Goal: Transaction & Acquisition: Purchase product/service

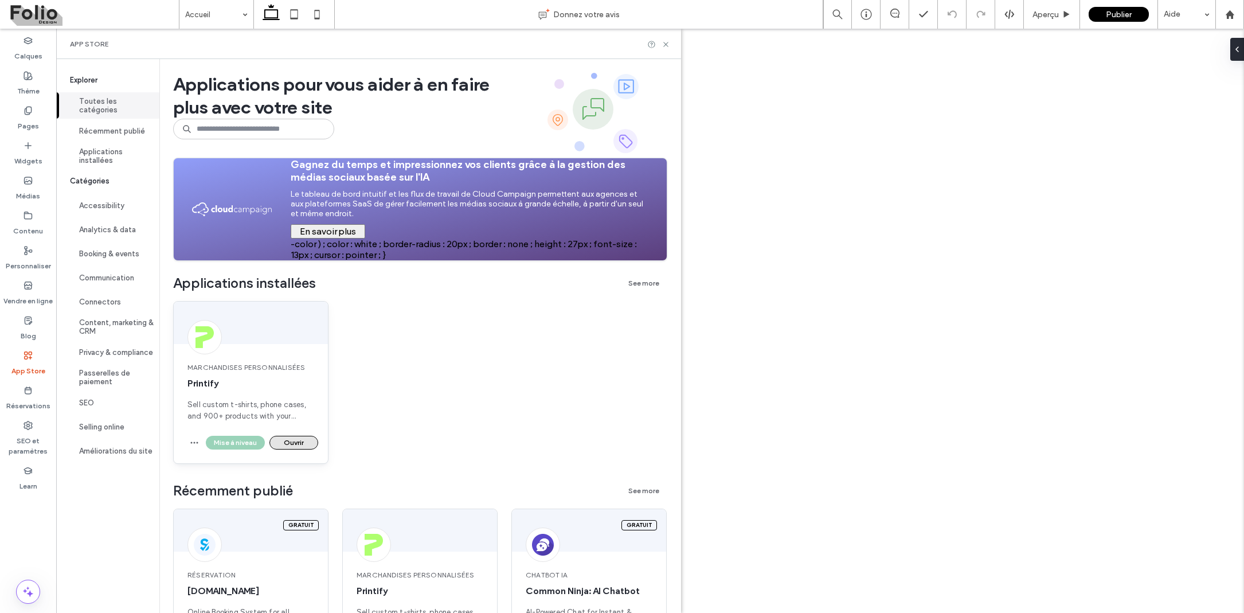
click at [294, 449] on button "Ouvrir" at bounding box center [294, 443] width 49 height 14
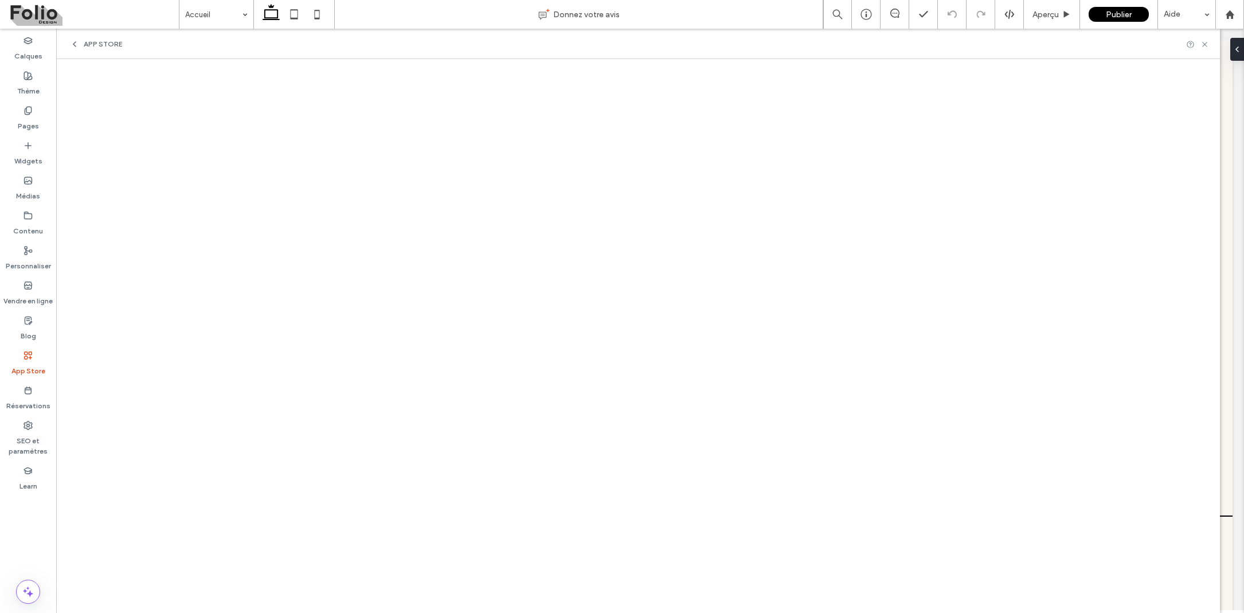
click at [80, 42] on div "App Store" at bounding box center [96, 44] width 52 height 9
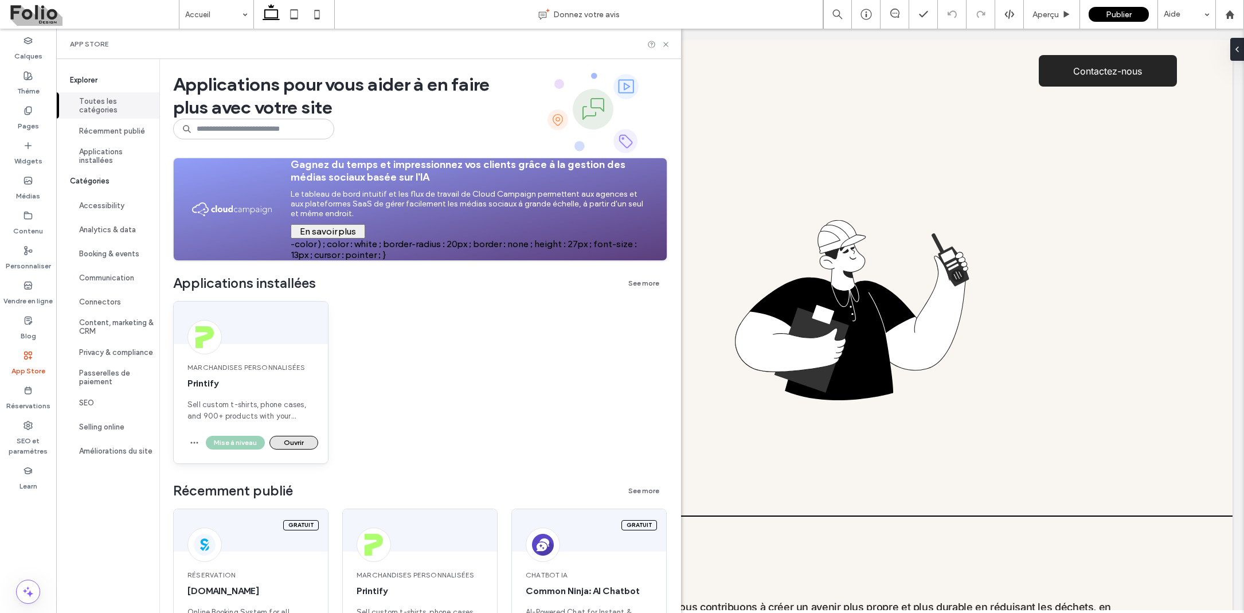
click at [293, 439] on button "Ouvrir" at bounding box center [294, 443] width 49 height 14
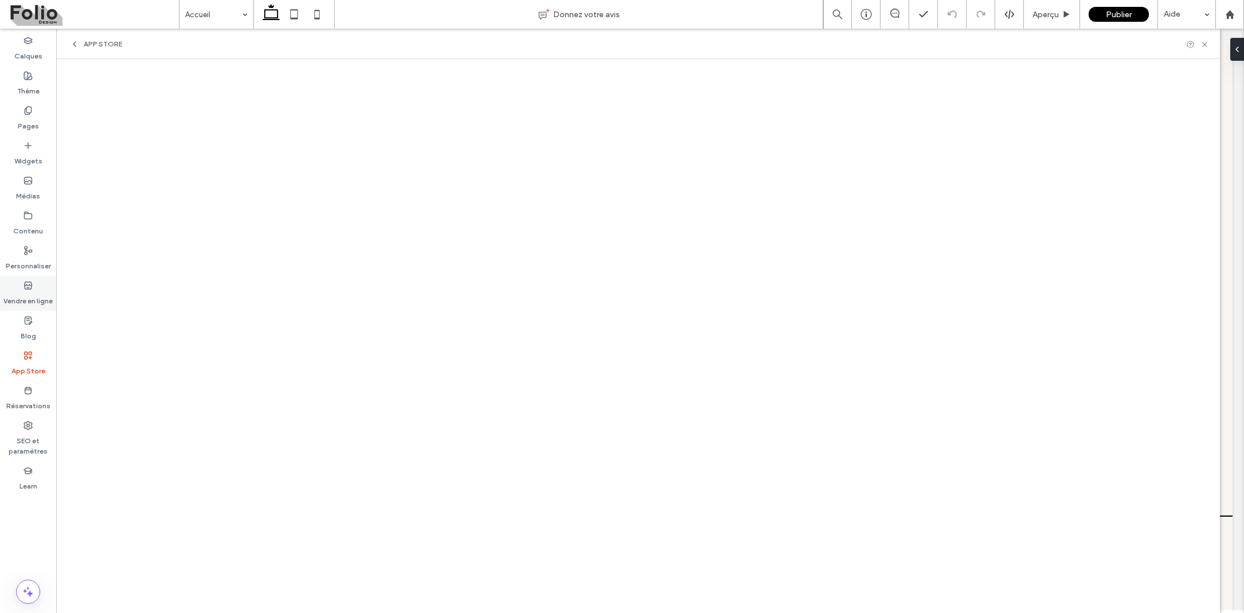
click at [21, 296] on label "Vendre en ligne" at bounding box center [27, 298] width 49 height 16
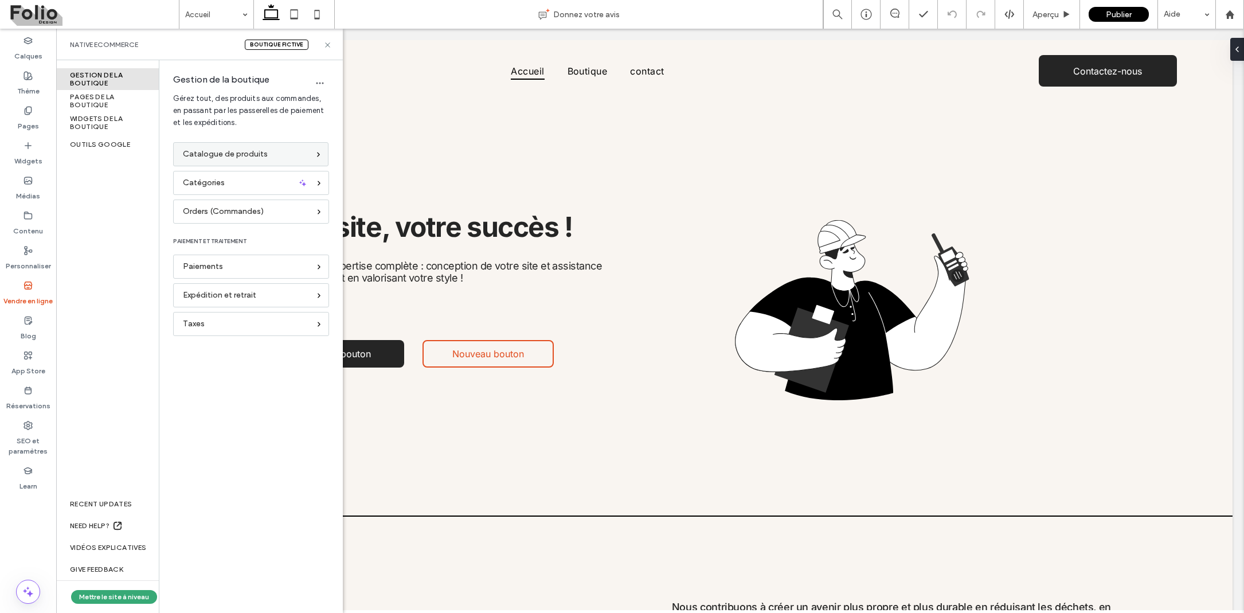
click at [223, 155] on span "Catalogue de produits" at bounding box center [225, 154] width 85 height 13
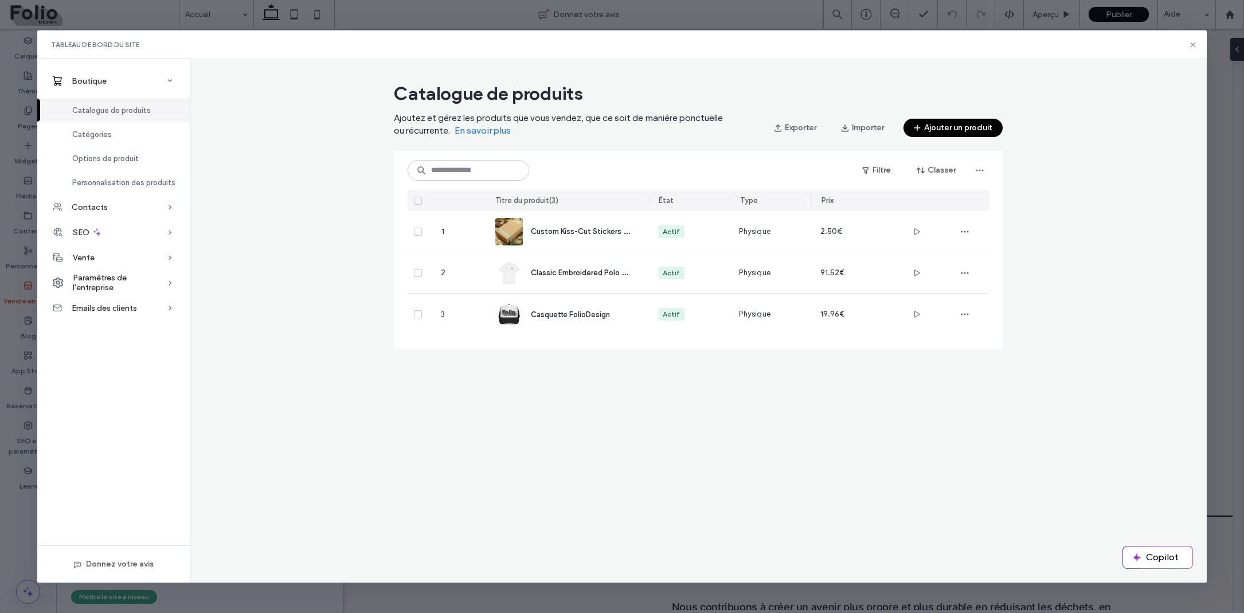
click at [1193, 40] on div "Tableau de bord du site" at bounding box center [622, 44] width 1170 height 29
click at [1192, 44] on use at bounding box center [1193, 44] width 5 height 5
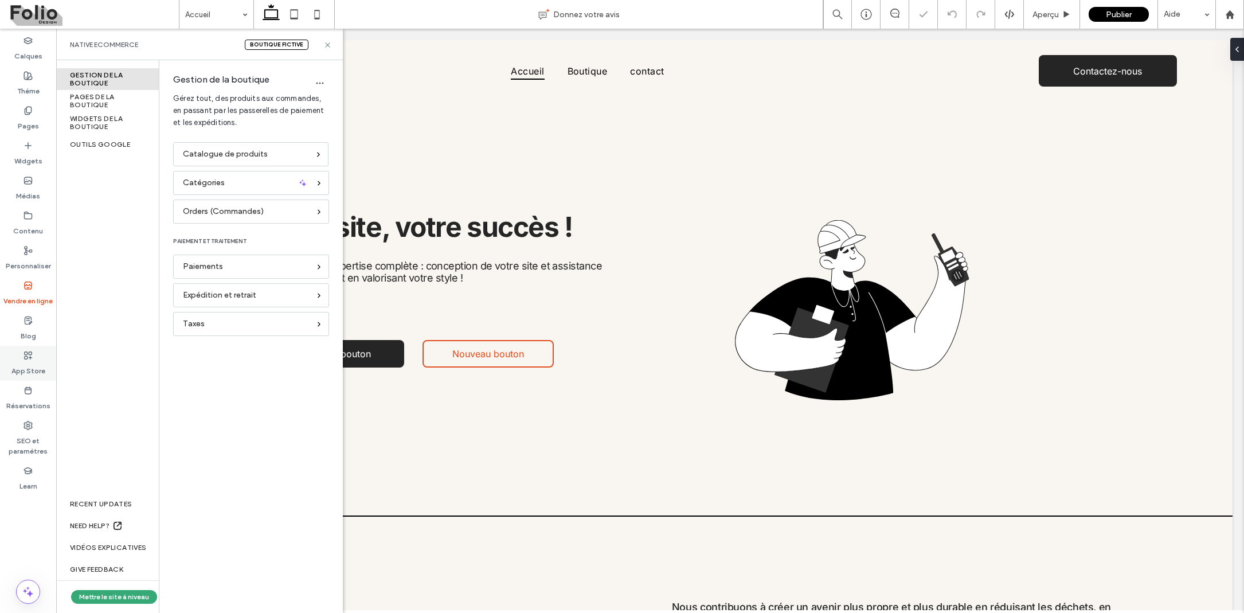
click at [27, 358] on use at bounding box center [28, 355] width 7 height 7
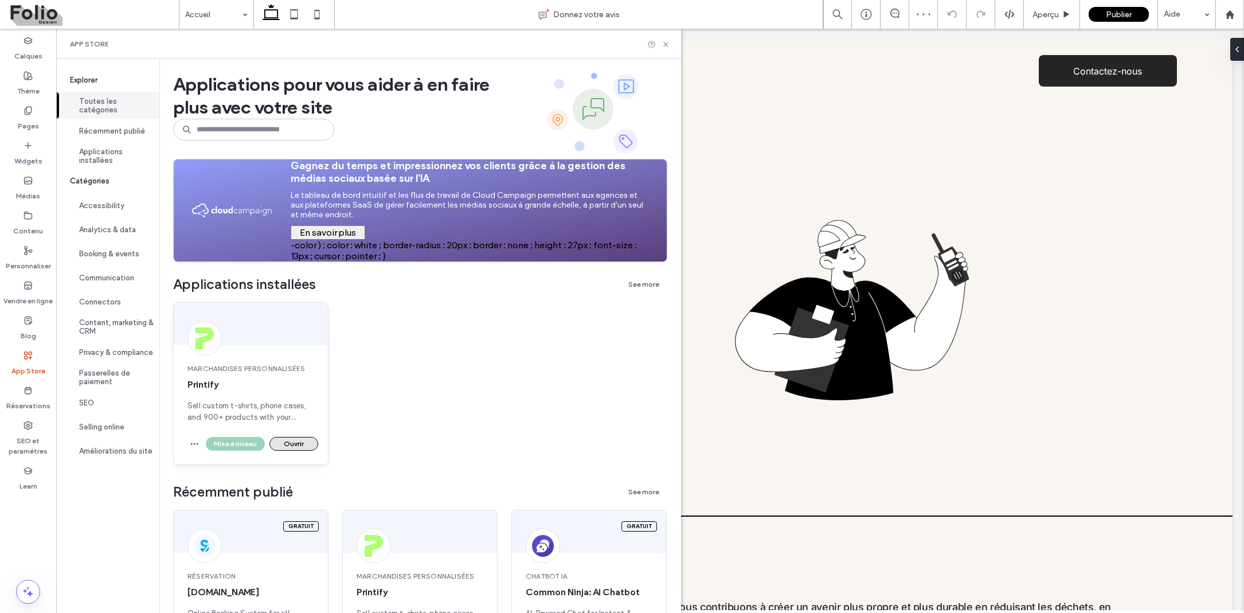
click at [299, 438] on button "Ouvrir" at bounding box center [294, 444] width 49 height 14
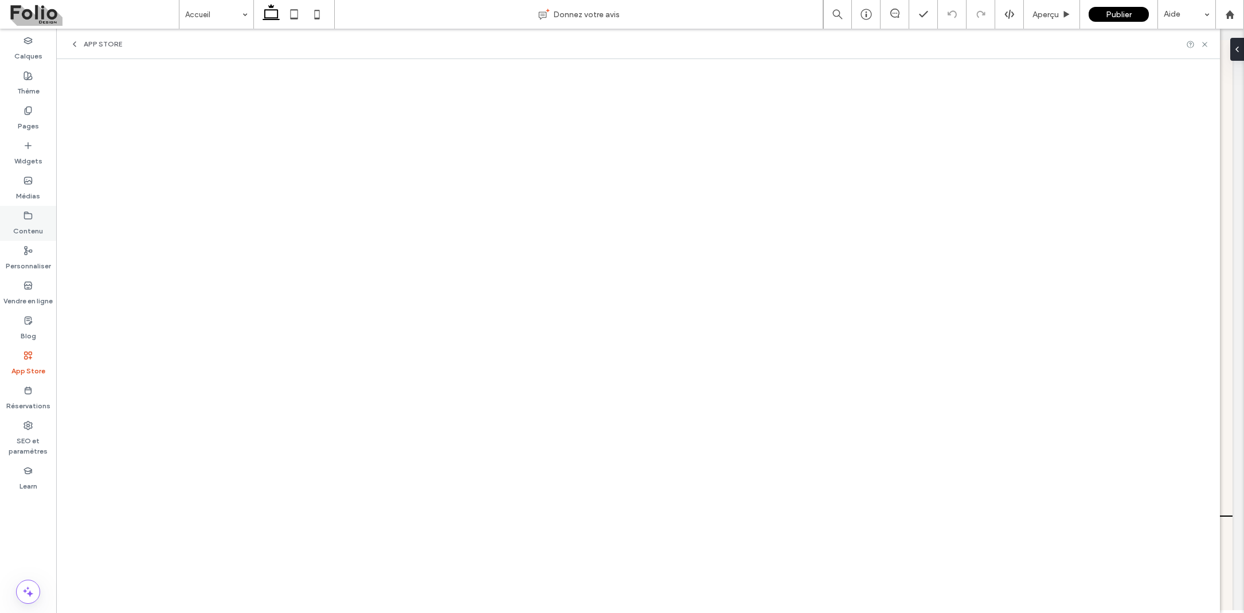
click at [28, 211] on icon at bounding box center [28, 215] width 9 height 9
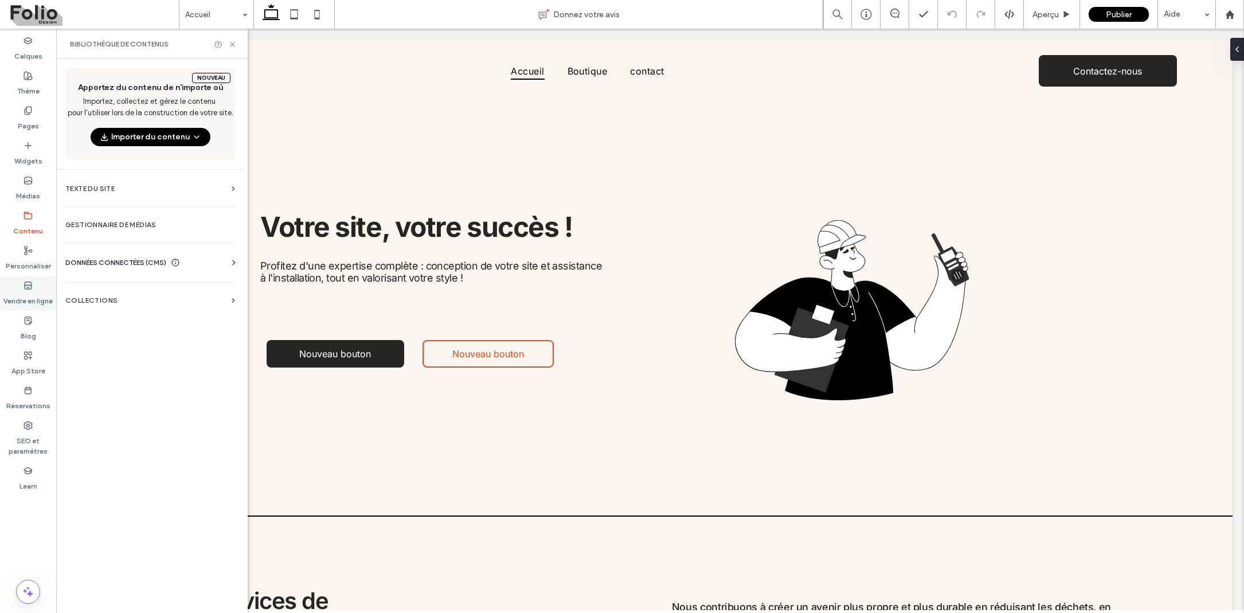
click at [27, 290] on label "Vendre en ligne" at bounding box center [27, 298] width 49 height 16
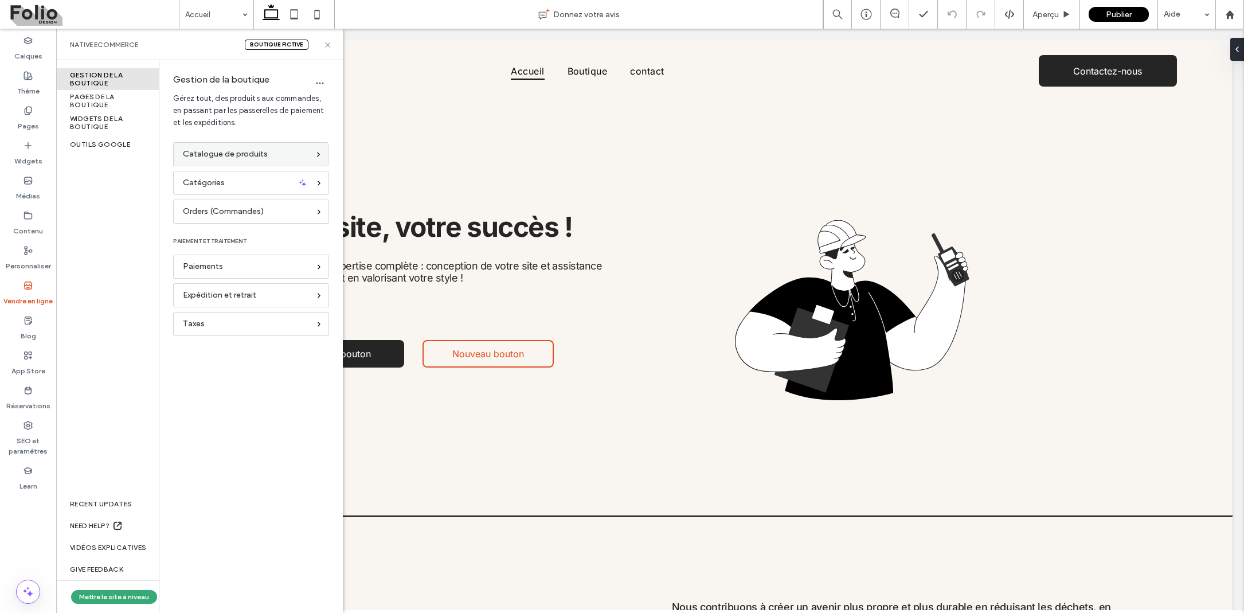
click at [215, 154] on span "Catalogue de produits" at bounding box center [225, 154] width 85 height 13
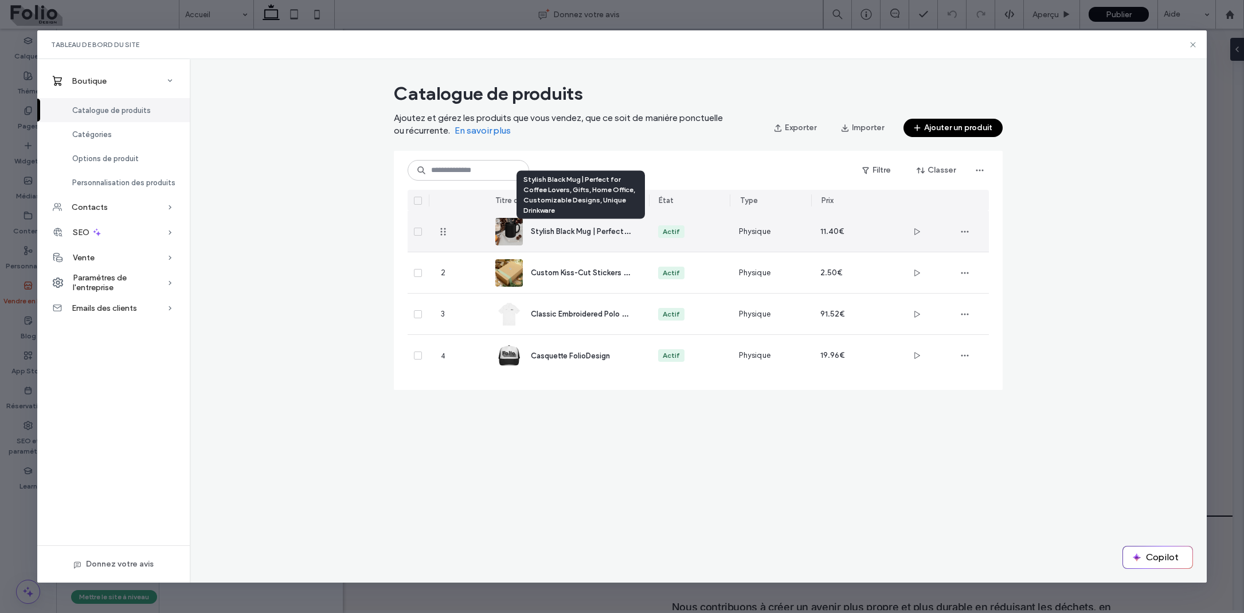
click at [612, 232] on span "Stylish Black Mug | Perfect for Coffee Lovers, Gifts, Home Office, Customizable…" at bounding box center [715, 230] width 368 height 11
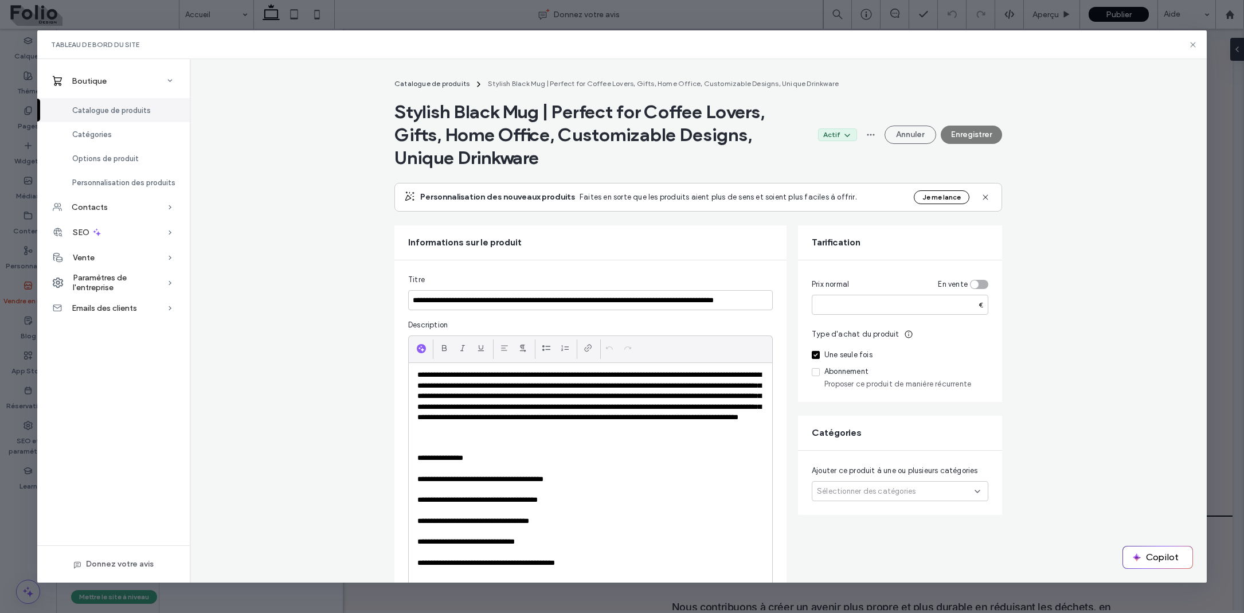
click at [919, 490] on div "Sélectionner des catégories" at bounding box center [900, 491] width 177 height 20
click at [897, 516] on div "Goodies" at bounding box center [874, 523] width 70 height 28
click at [967, 135] on button "Enregistrer" at bounding box center [971, 135] width 61 height 18
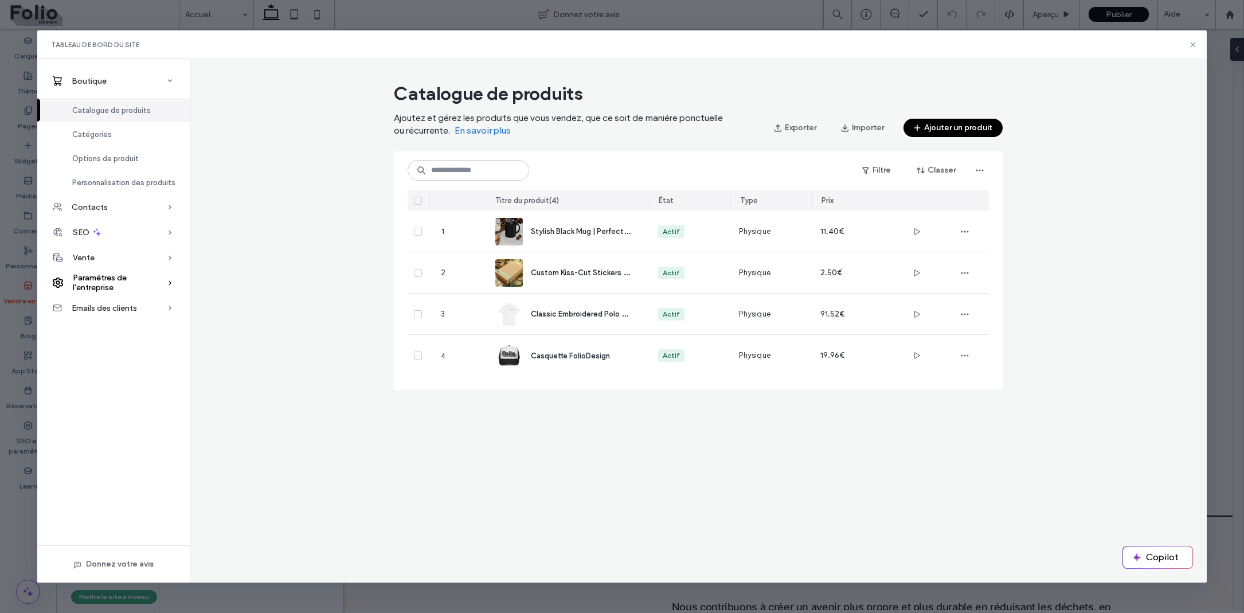
click at [98, 287] on span "Paramètres de l'entreprise" at bounding box center [120, 282] width 94 height 19
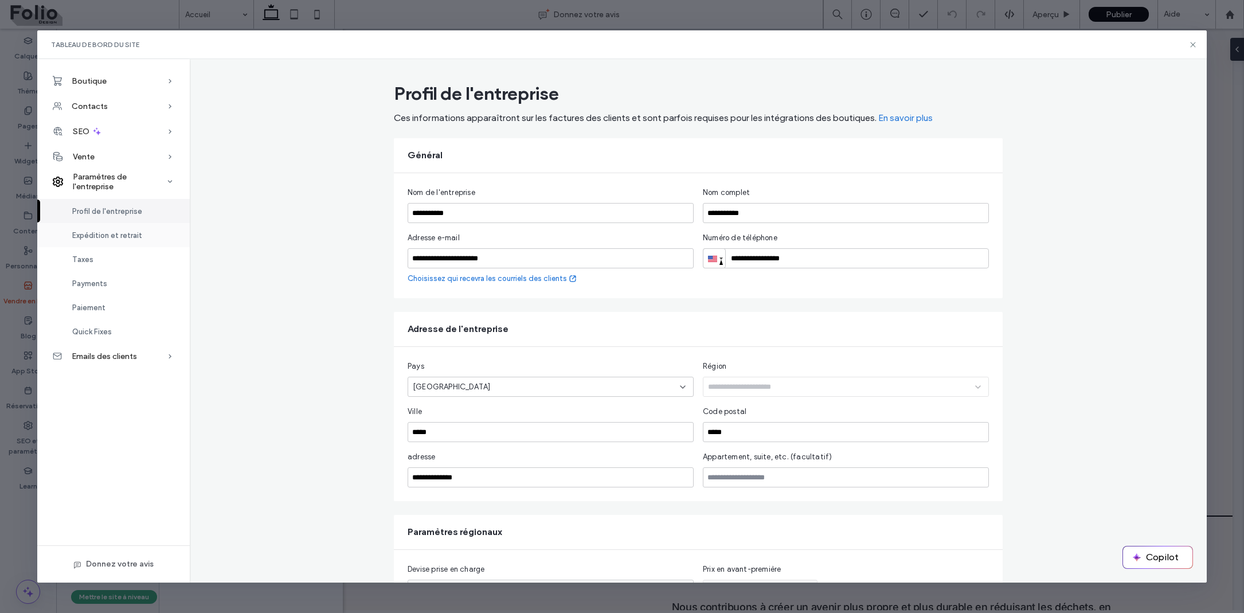
click at [96, 245] on div "Expédition et retrait" at bounding box center [113, 235] width 153 height 24
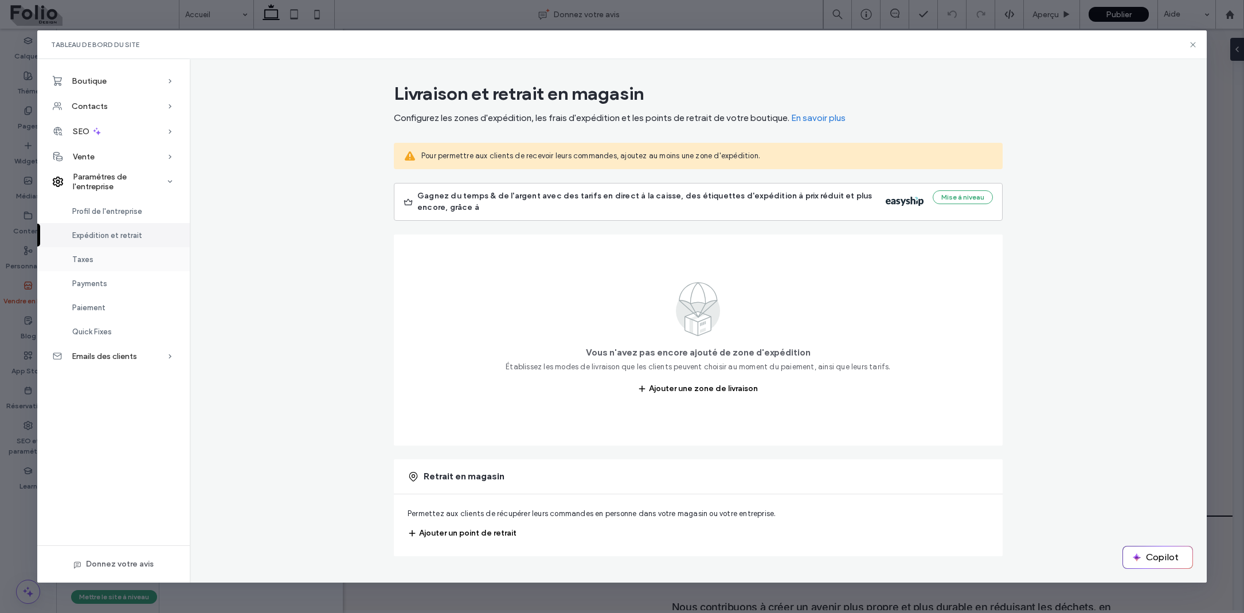
click at [93, 252] on div "Taxes" at bounding box center [113, 259] width 153 height 24
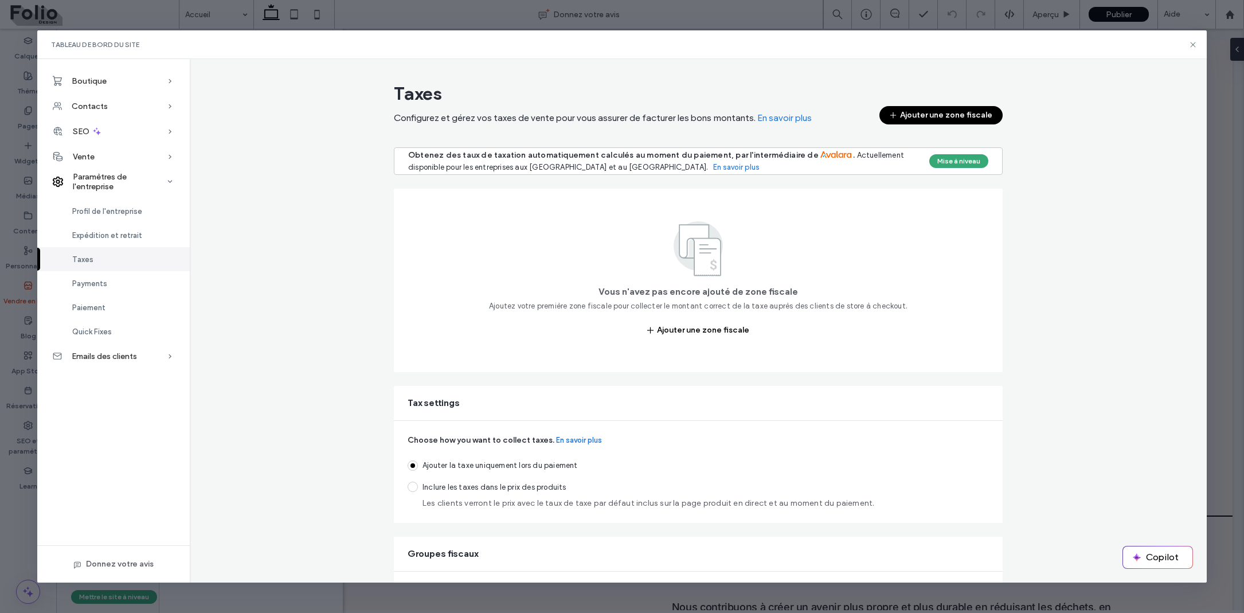
click at [920, 113] on button "Ajouter une zone fiscale" at bounding box center [941, 115] width 123 height 18
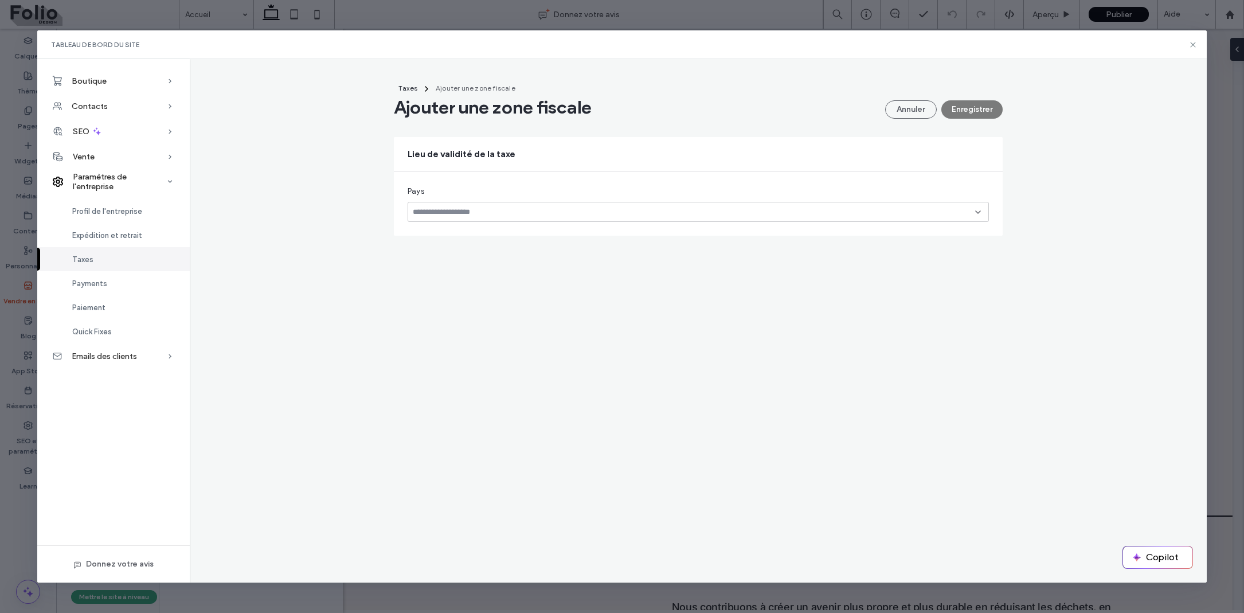
click at [801, 214] on input at bounding box center [694, 212] width 563 height 9
type input "***"
click at [508, 230] on div "[GEOGRAPHIC_DATA]" at bounding box center [698, 233] width 580 height 20
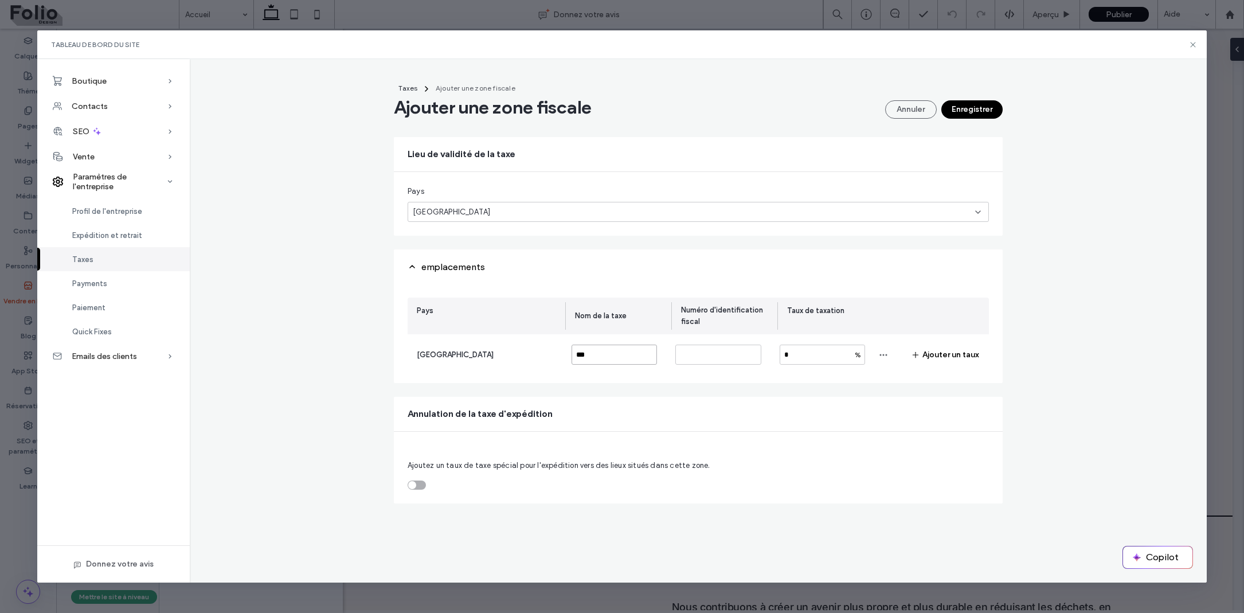
type input "***"
click at [721, 348] on input at bounding box center [718, 355] width 85 height 20
click at [817, 349] on input "*" at bounding box center [822, 355] width 85 height 20
type input "**"
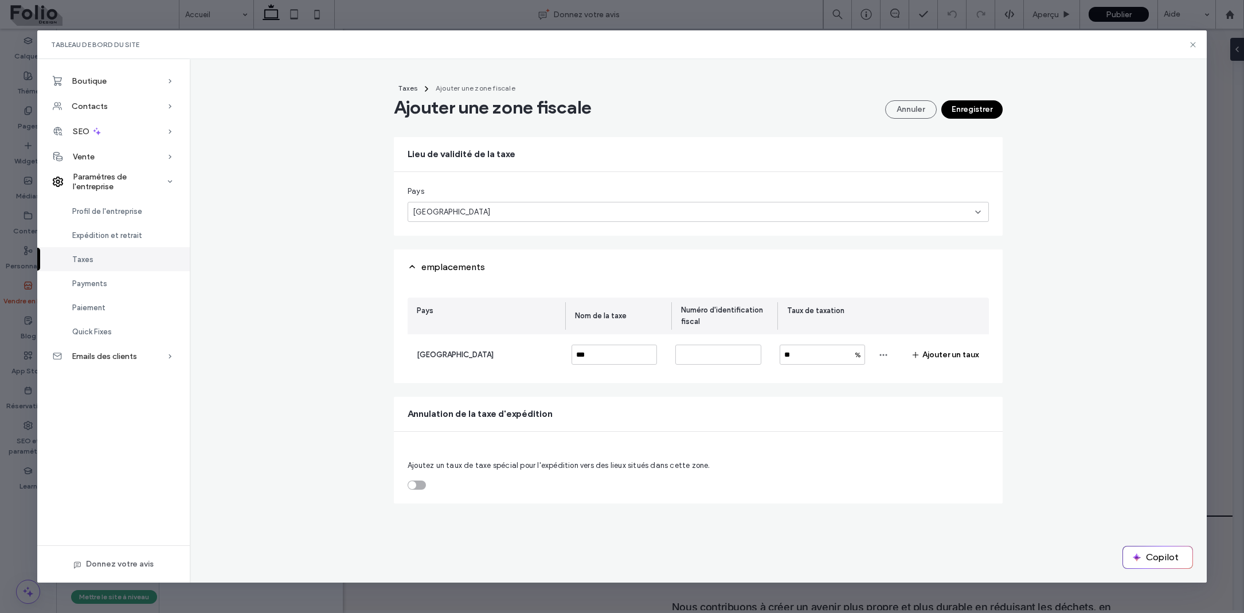
click at [865, 378] on div "Pays Nom de la taxe Numéro d'identification fiscal Taux de taxation [GEOGRAPHIC…" at bounding box center [698, 333] width 609 height 99
click at [976, 106] on button "Enregistrer" at bounding box center [972, 109] width 61 height 18
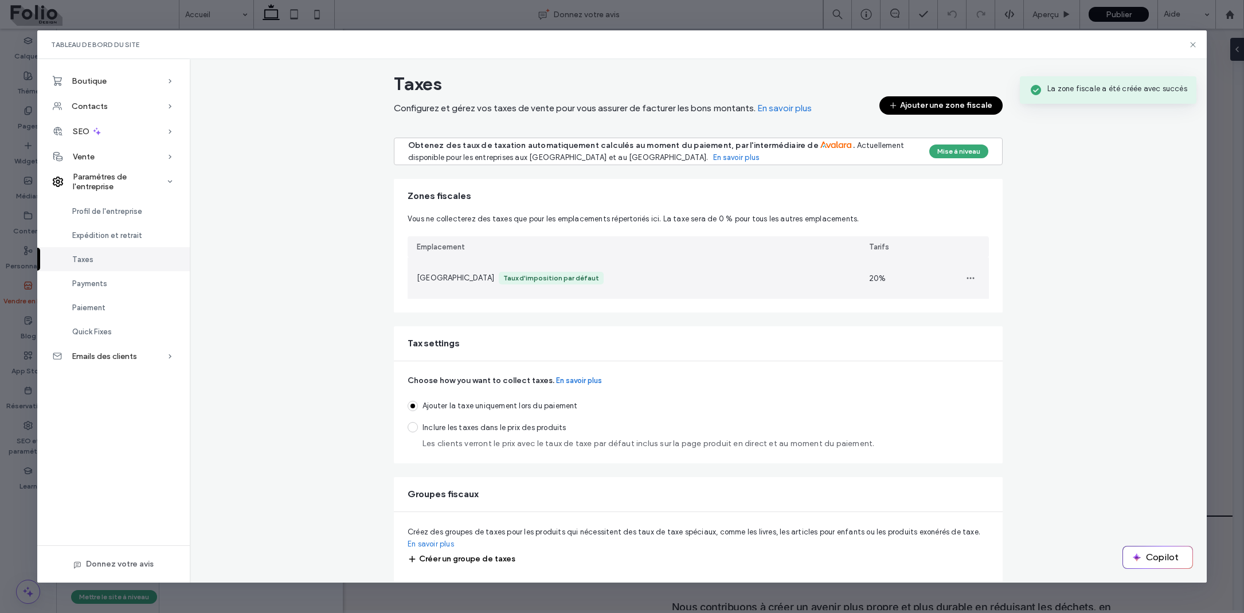
scroll to position [9, 0]
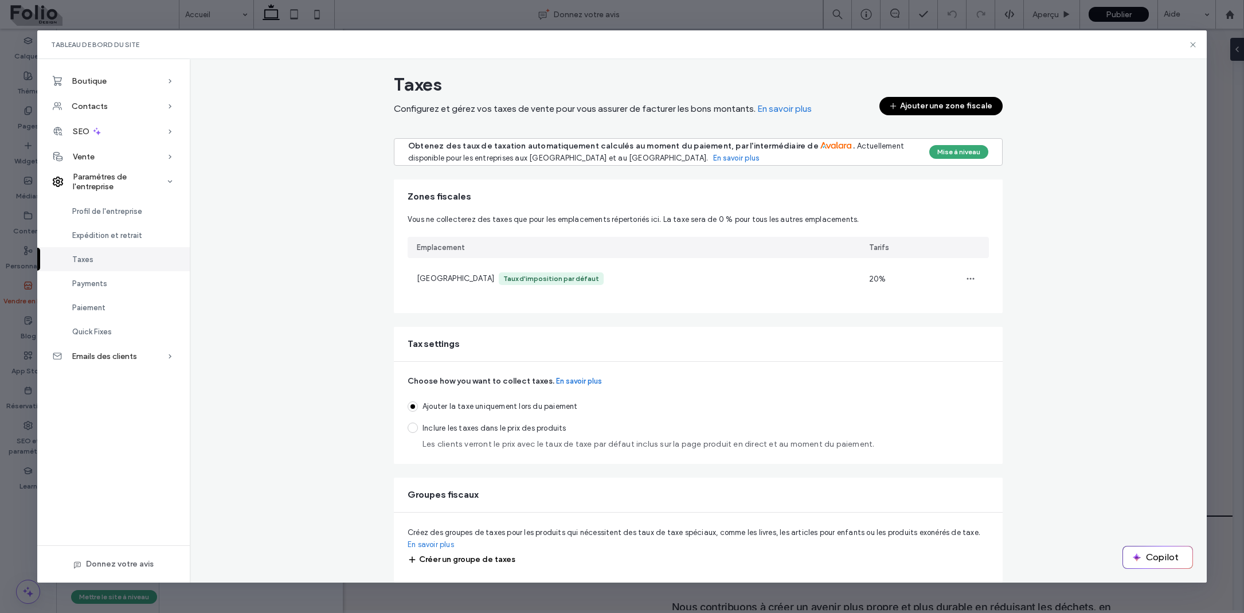
click at [413, 428] on span at bounding box center [413, 428] width 10 height 10
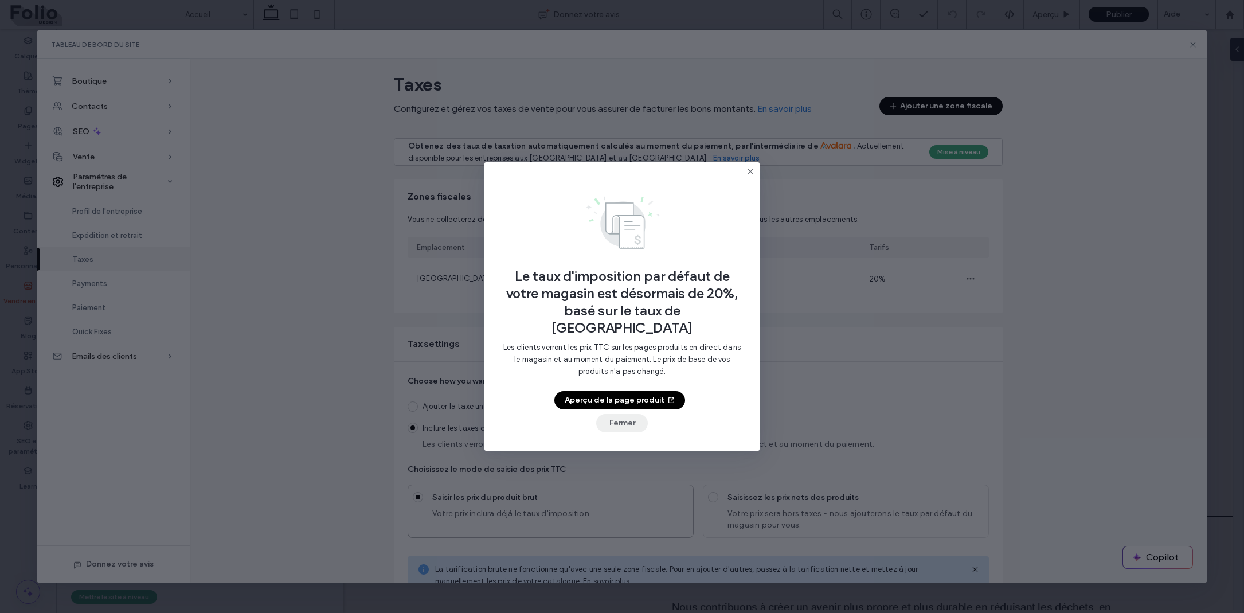
click at [610, 414] on button "Fermer" at bounding box center [622, 423] width 52 height 18
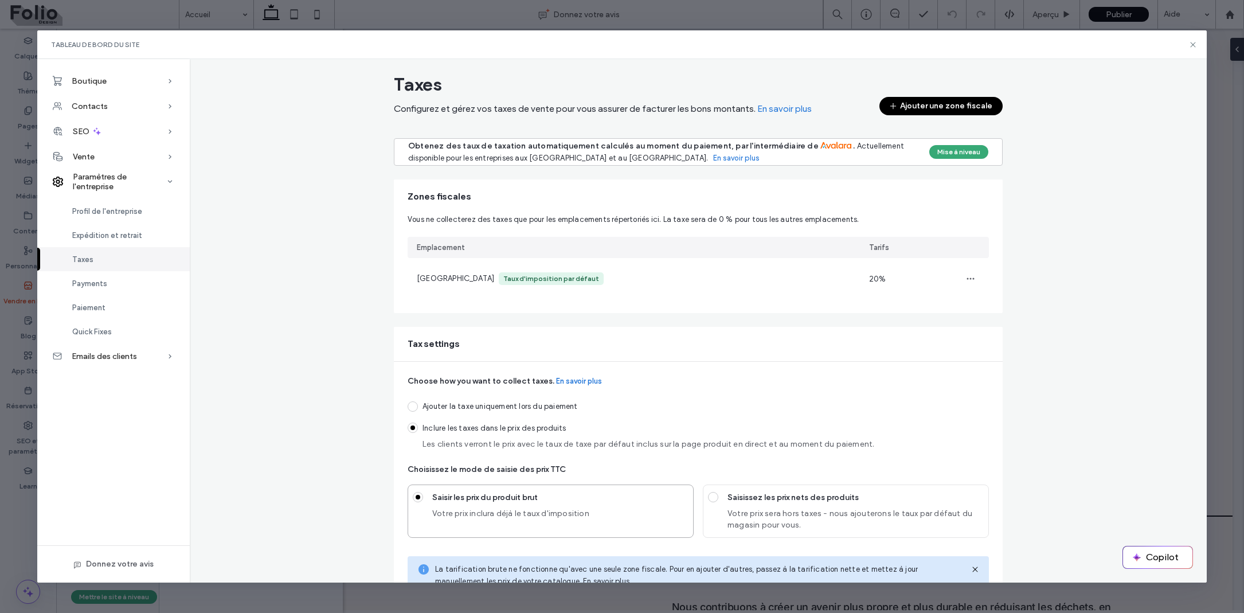
click at [416, 403] on span at bounding box center [413, 406] width 10 height 10
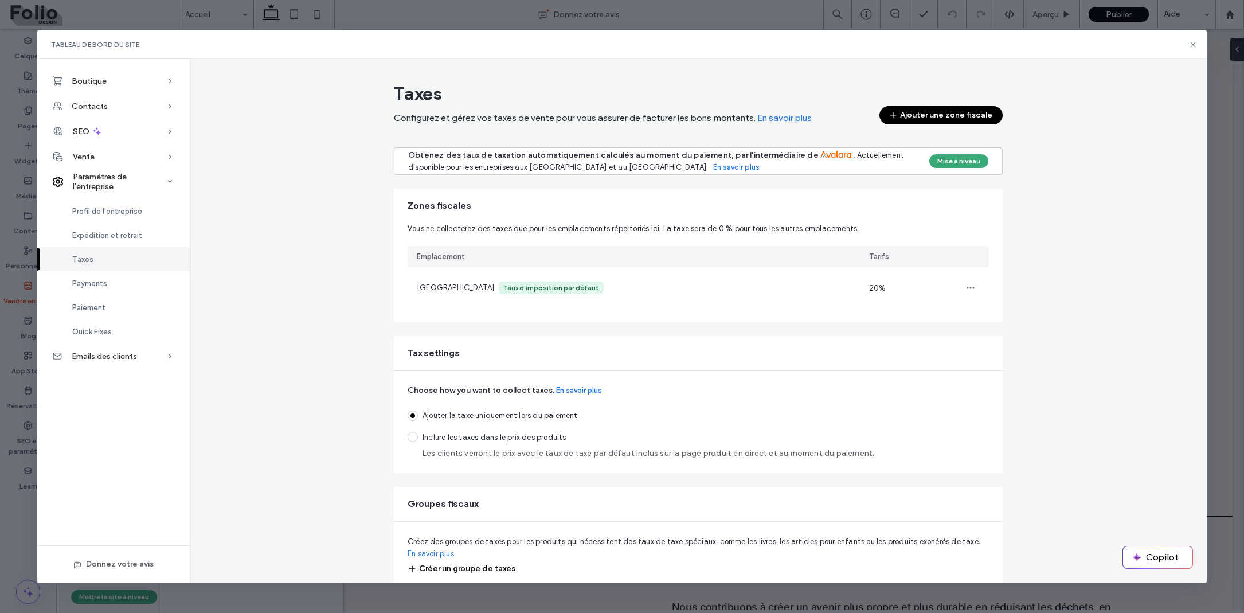
scroll to position [0, 0]
click at [114, 110] on div "Contacts" at bounding box center [113, 105] width 153 height 25
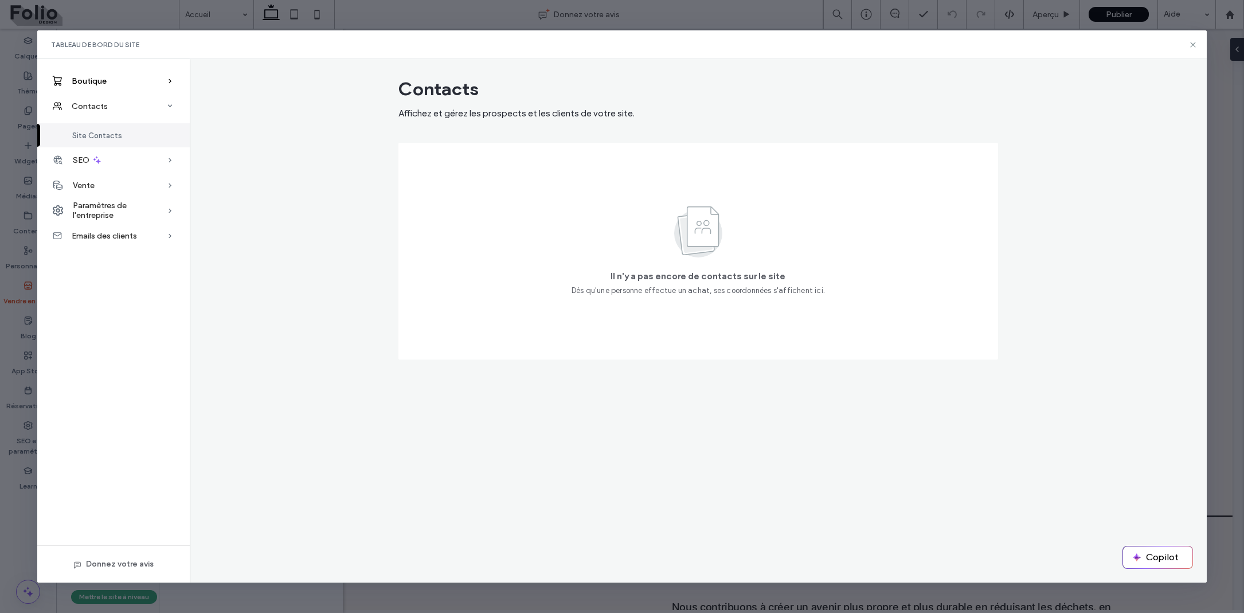
click at [112, 83] on div "Boutique" at bounding box center [113, 80] width 153 height 25
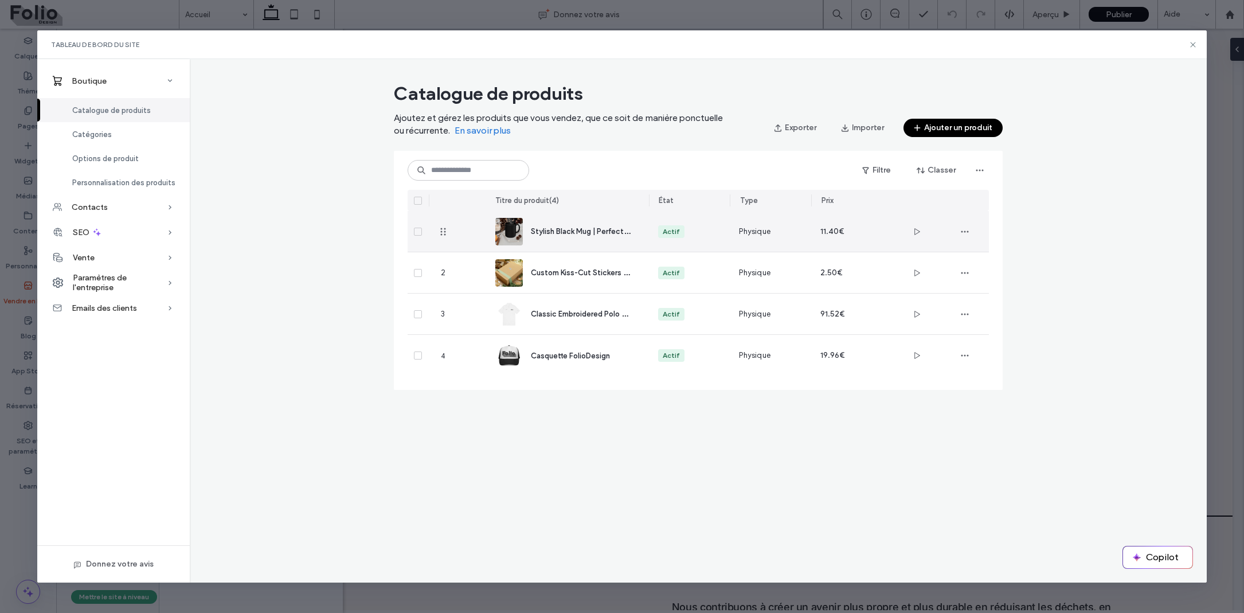
click at [550, 235] on span "Stylish Black Mug | Perfect for Coffee Lovers, Gifts, Home Office, Customizable…" at bounding box center [715, 230] width 368 height 11
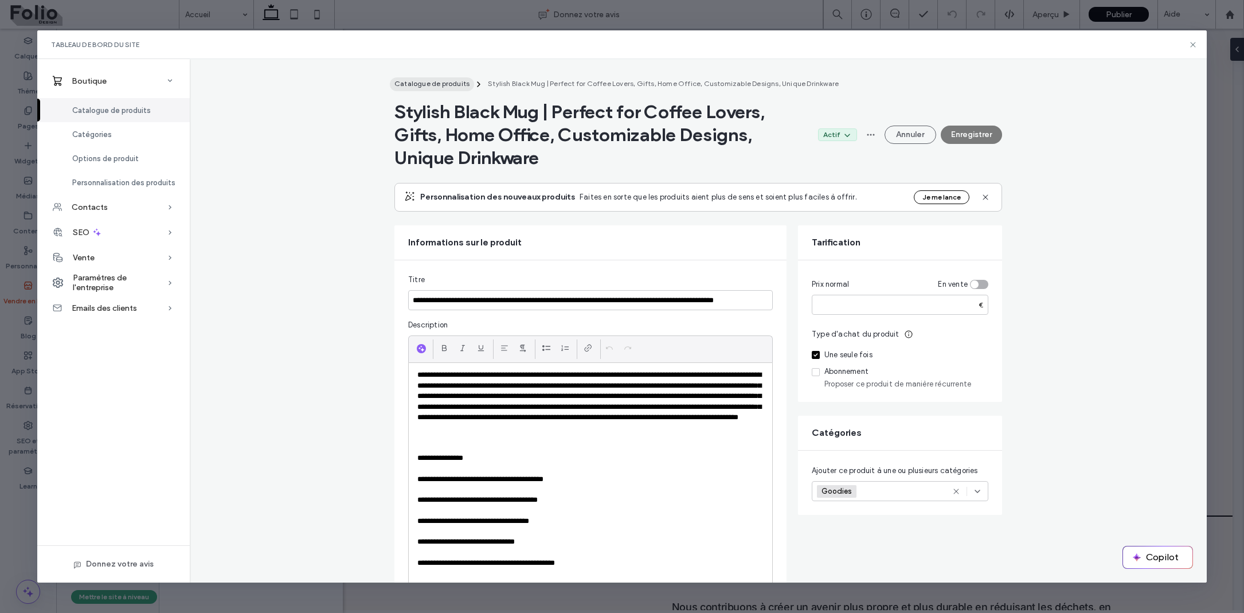
click at [429, 90] on button "Catalogue de produits" at bounding box center [432, 84] width 84 height 14
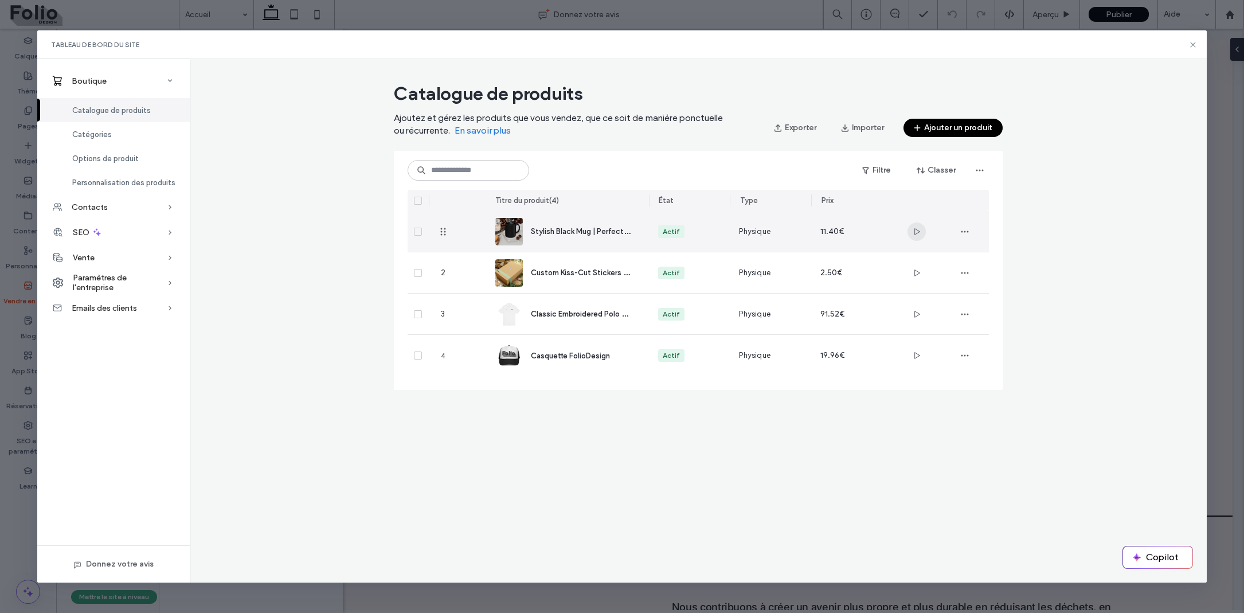
click at [915, 234] on icon "button" at bounding box center [916, 231] width 9 height 9
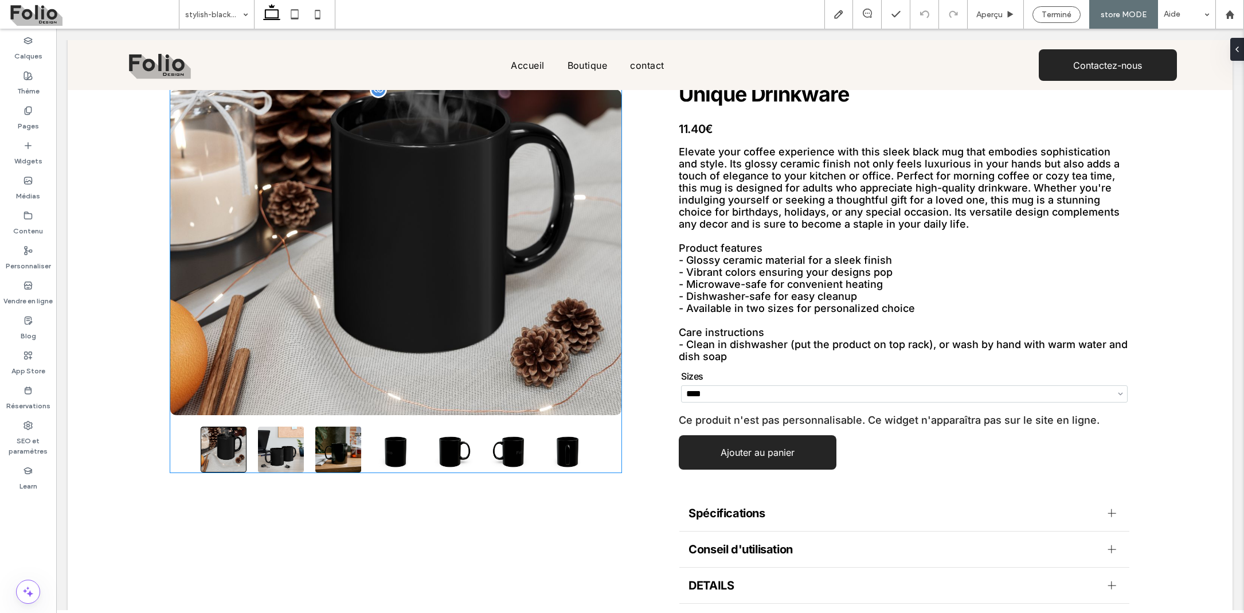
scroll to position [166, 0]
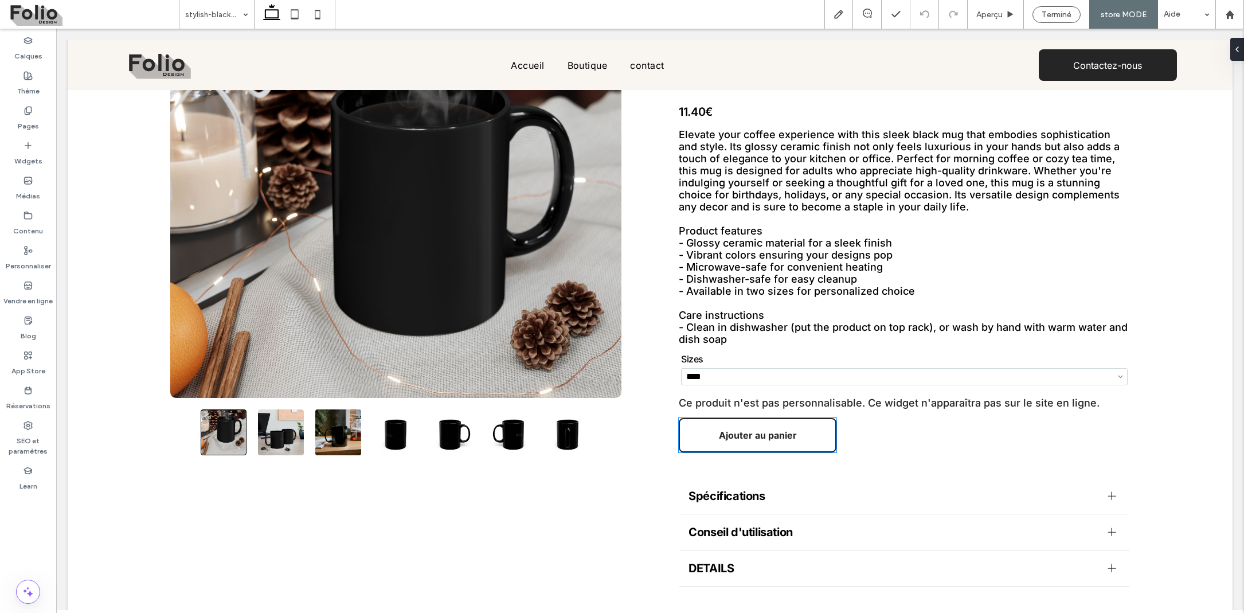
click at [705, 431] on span "Ajouter au panier" at bounding box center [757, 435] width 139 height 23
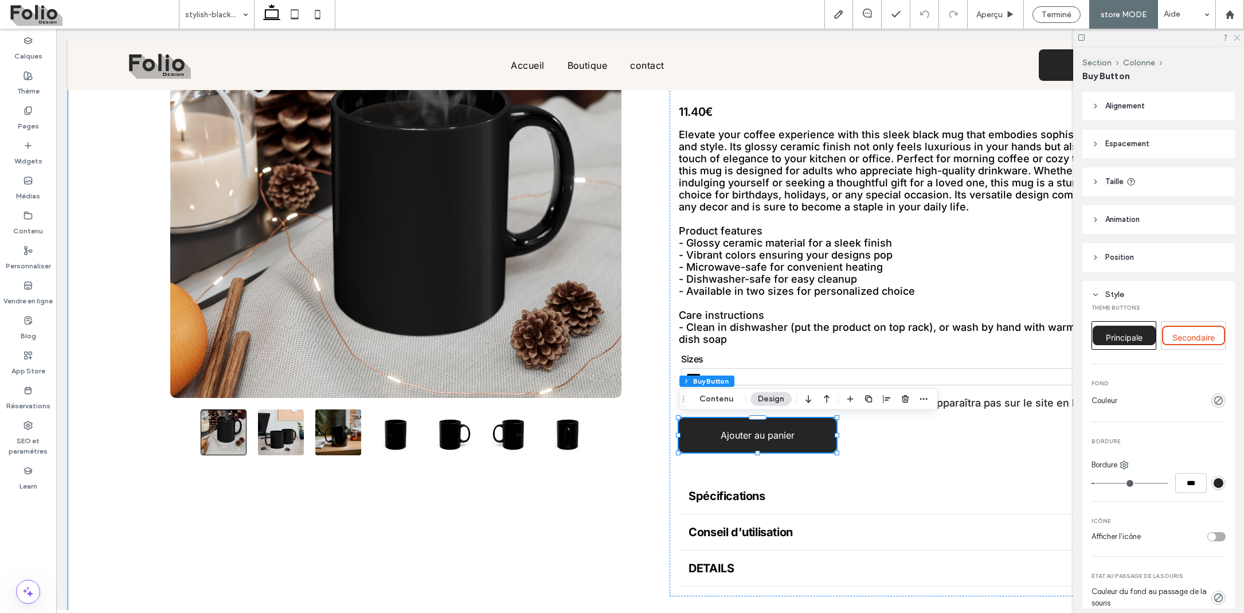
click at [1237, 35] on icon at bounding box center [1236, 36] width 7 height 7
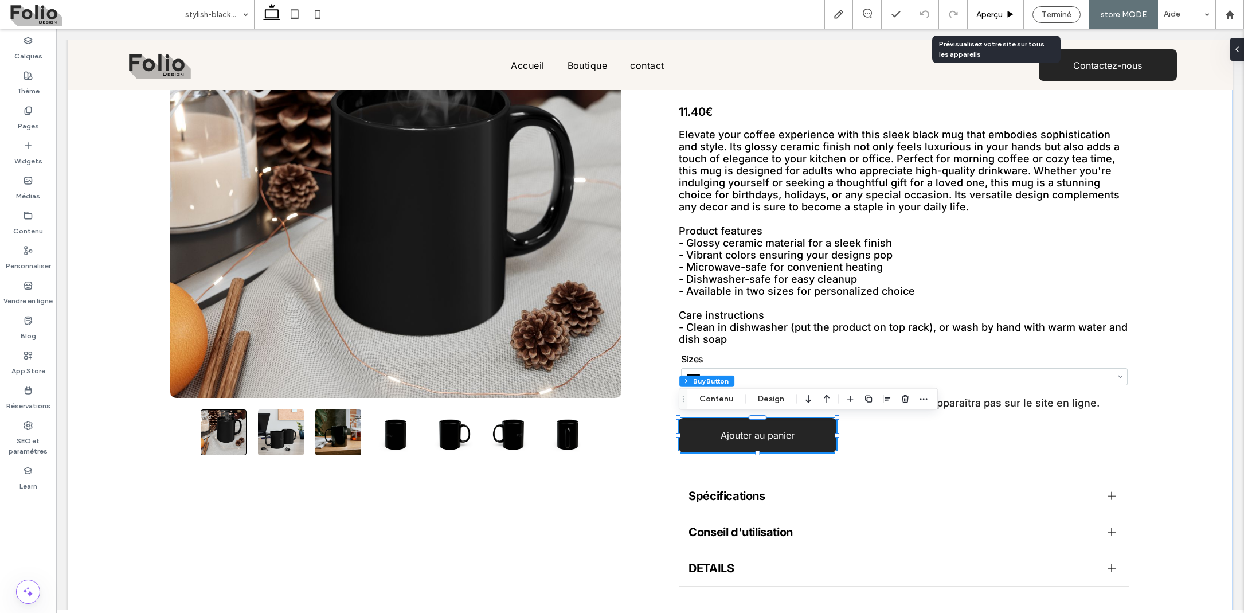
click at [997, 8] on div "Aperçu" at bounding box center [996, 14] width 56 height 29
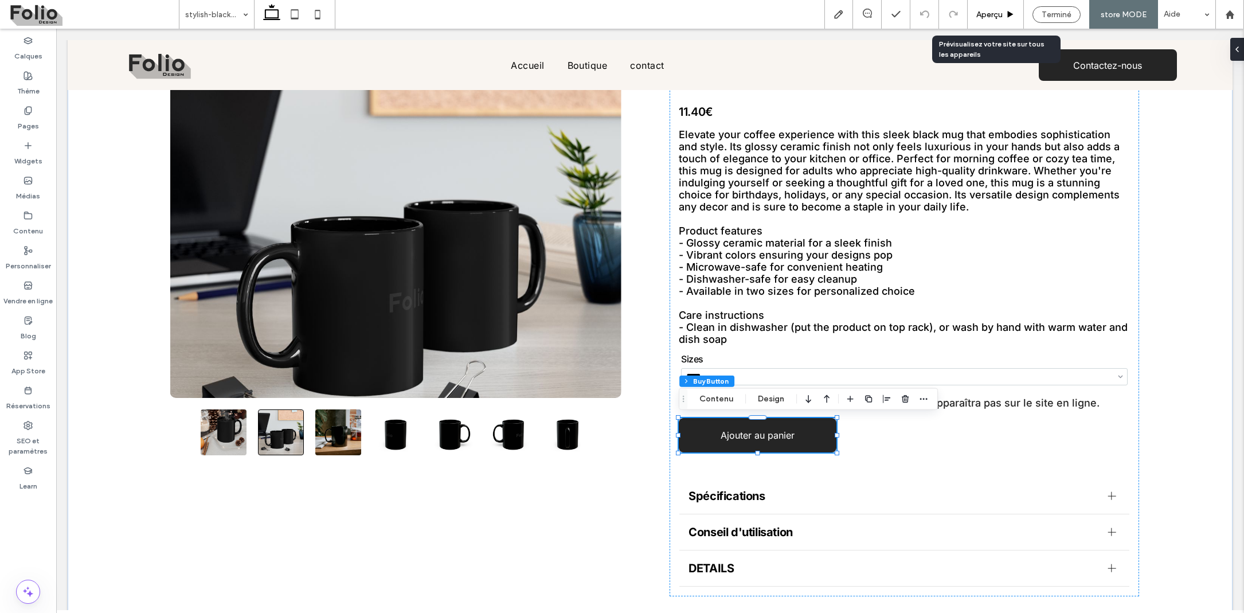
click at [985, 19] on span "Aperçu" at bounding box center [990, 15] width 26 height 10
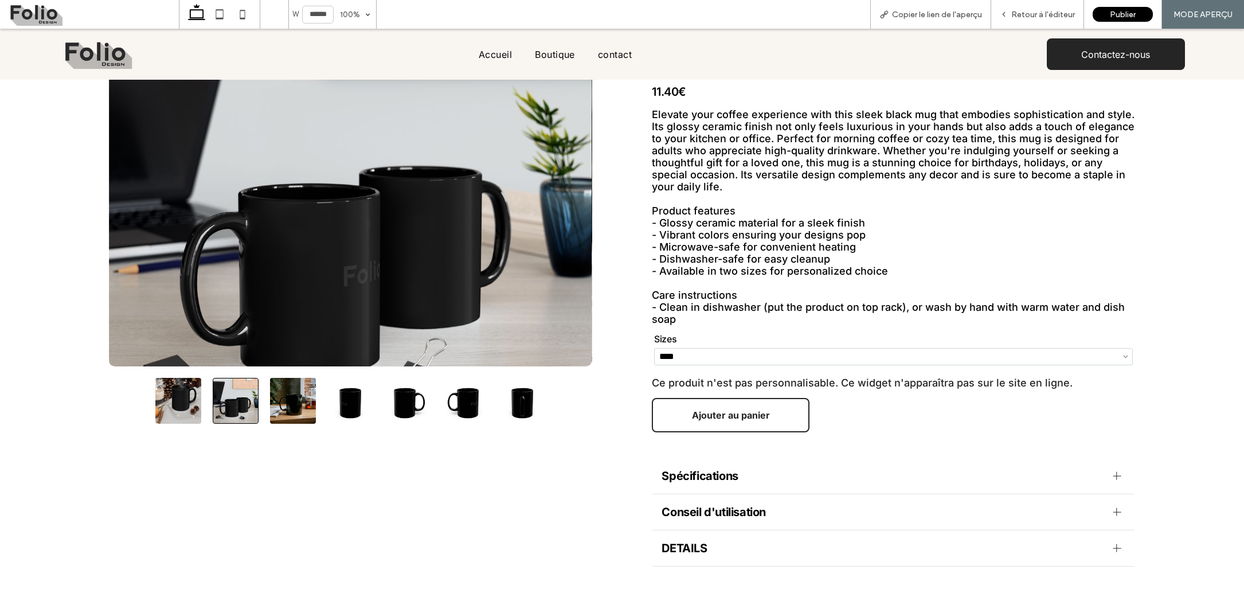
click at [694, 412] on span "Ajouter au panier" at bounding box center [730, 415] width 139 height 23
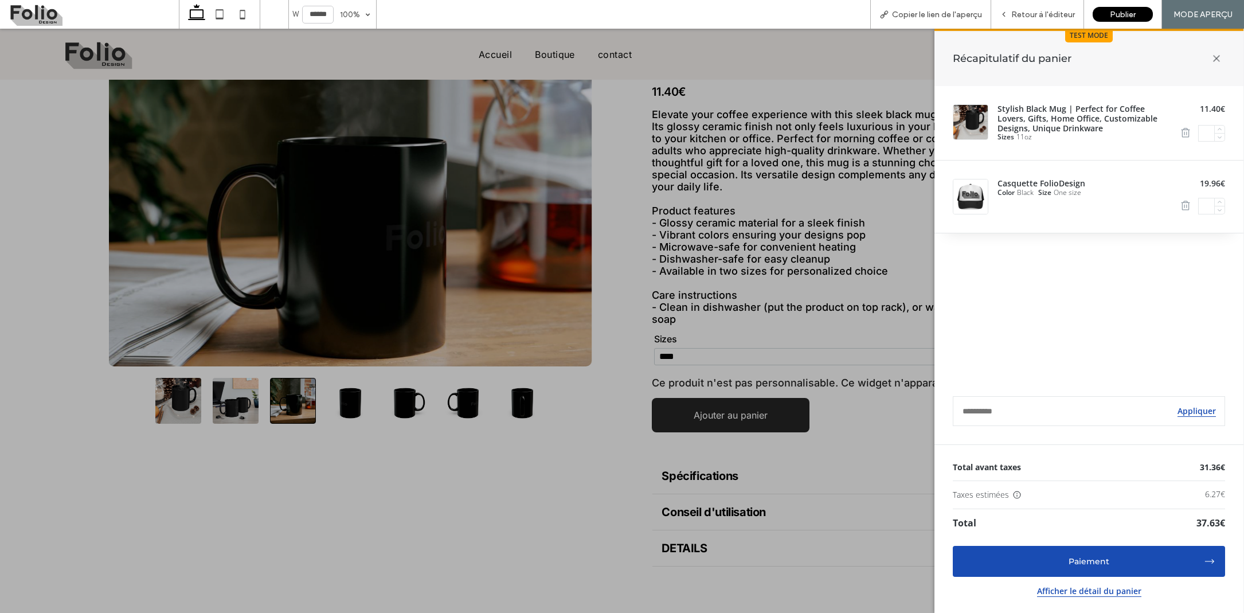
click at [1184, 204] on icon "Remove item" at bounding box center [1185, 205] width 11 height 11
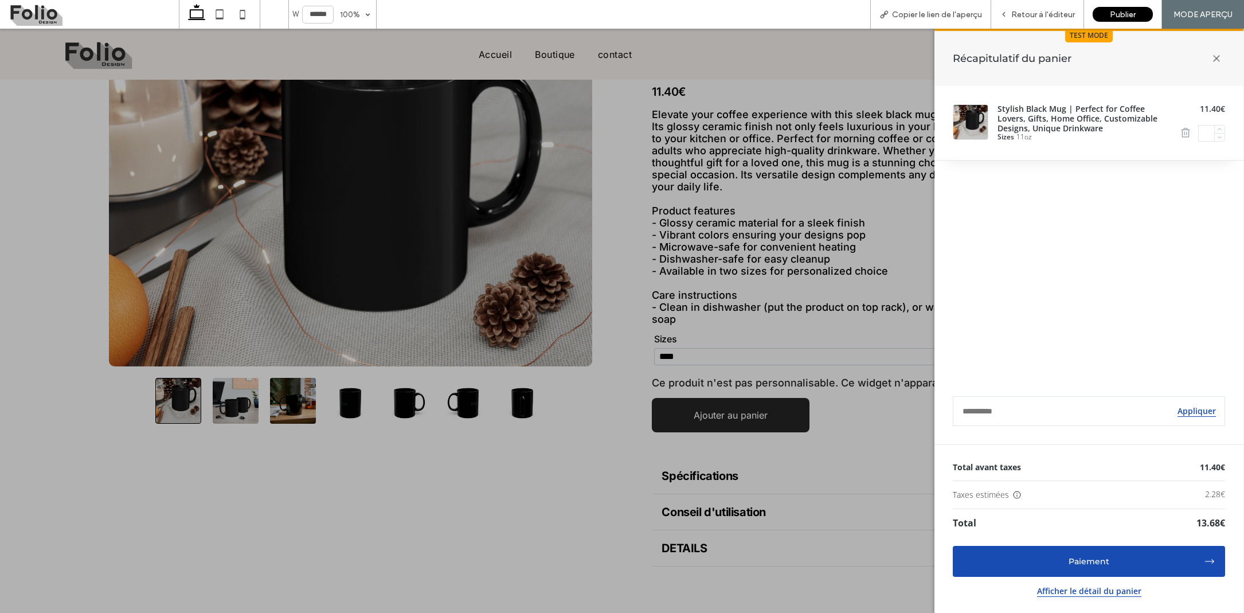
click at [1067, 573] on button "Paiement" at bounding box center [1089, 561] width 272 height 31
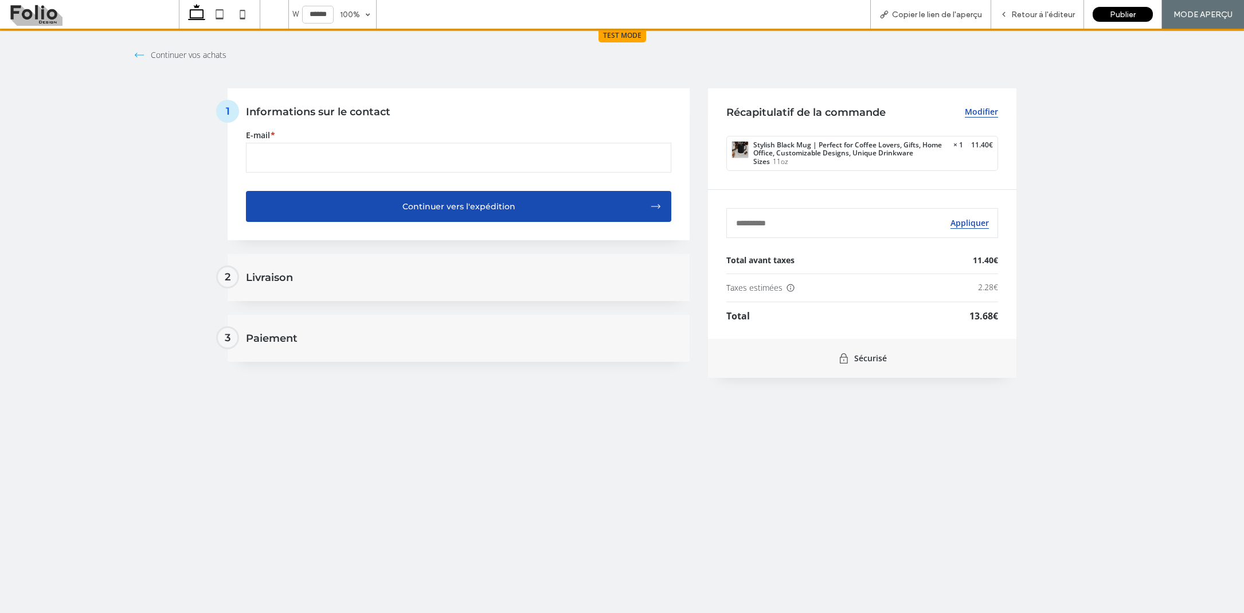
click at [190, 58] on span "Continuer vos achats" at bounding box center [189, 54] width 76 height 11
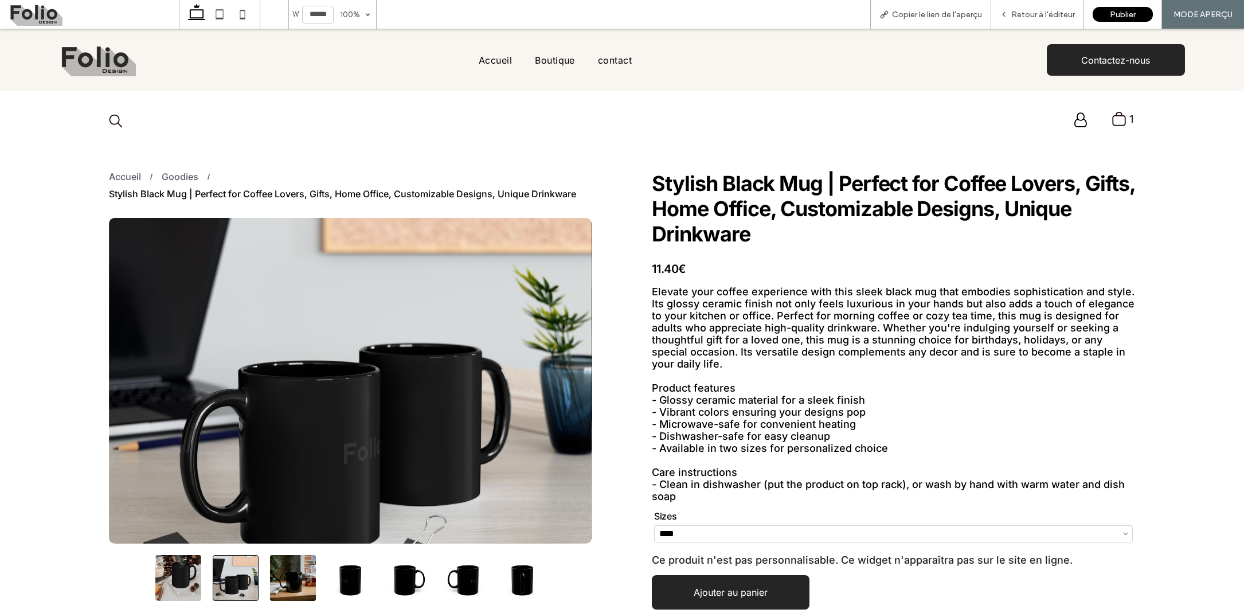
click at [1117, 120] on icon ".st0-undefined{fill-rule:evenodd;clip-rule:evenodd;}" at bounding box center [1119, 118] width 15 height 15
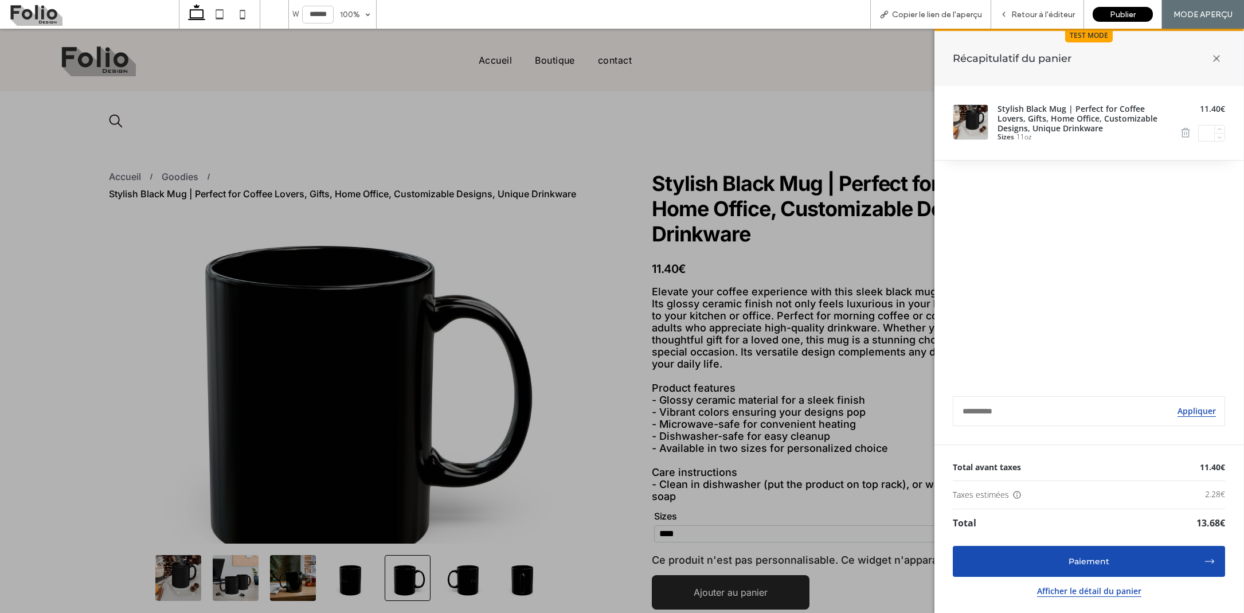
click at [1219, 56] on icon at bounding box center [1217, 58] width 24 height 24
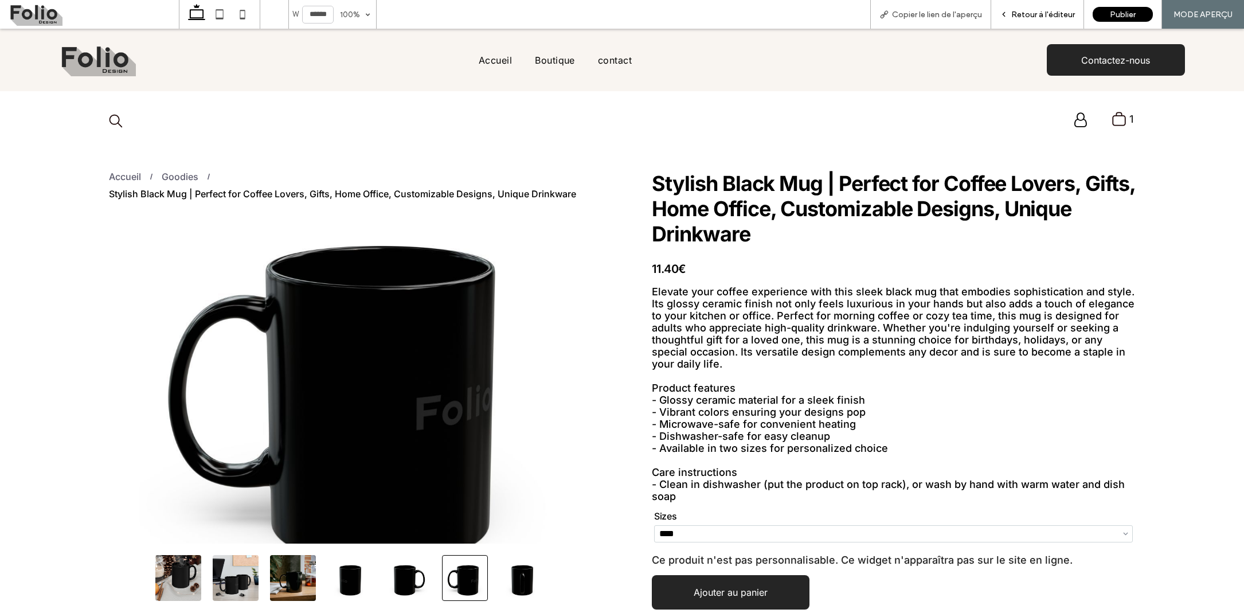
click at [1045, 8] on div "Retour à l'éditeur" at bounding box center [1038, 14] width 93 height 29
click at [1024, 15] on span "Retour à l'éditeur" at bounding box center [1044, 15] width 64 height 10
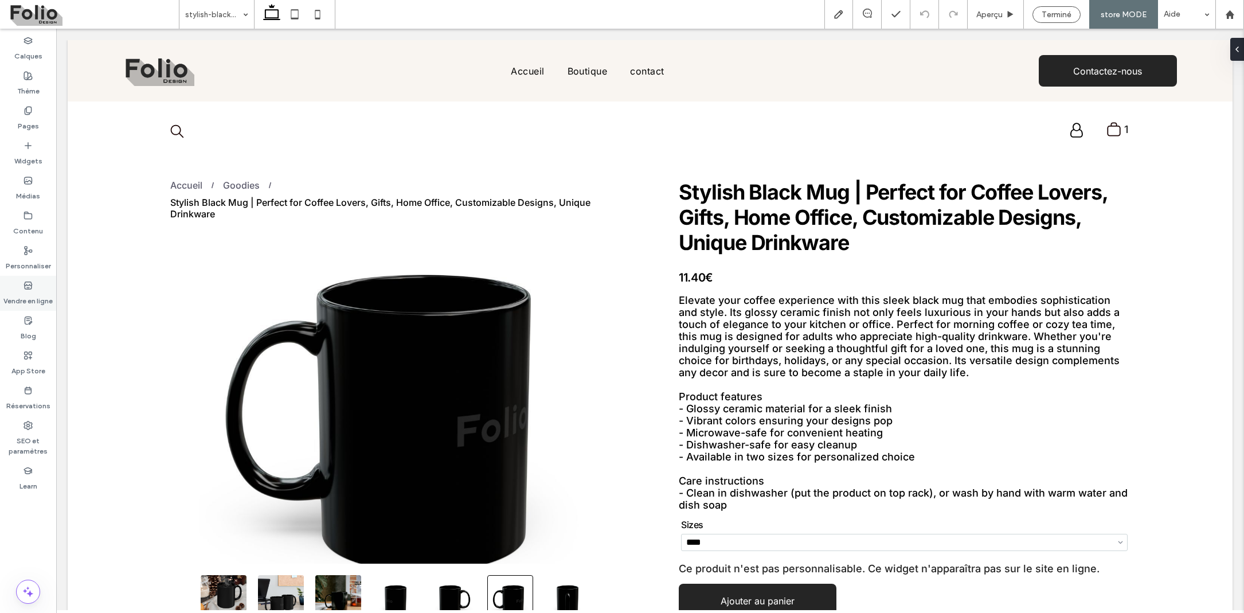
click at [22, 295] on label "Vendre en ligne" at bounding box center [27, 298] width 49 height 16
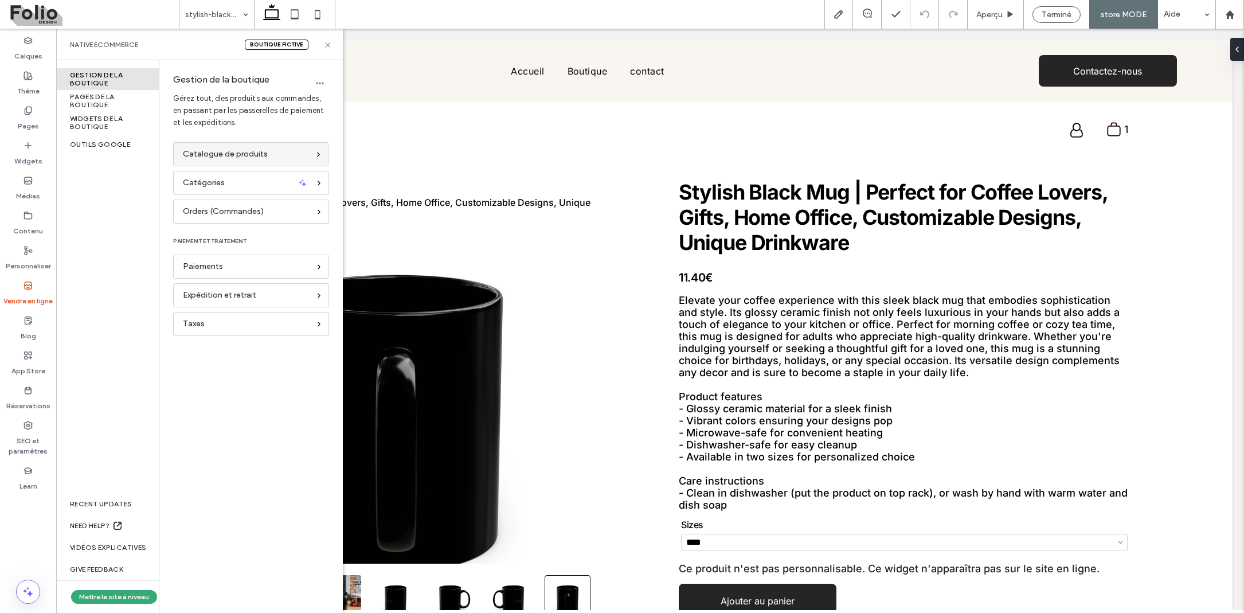
click at [190, 150] on span "Catalogue de produits" at bounding box center [225, 154] width 85 height 13
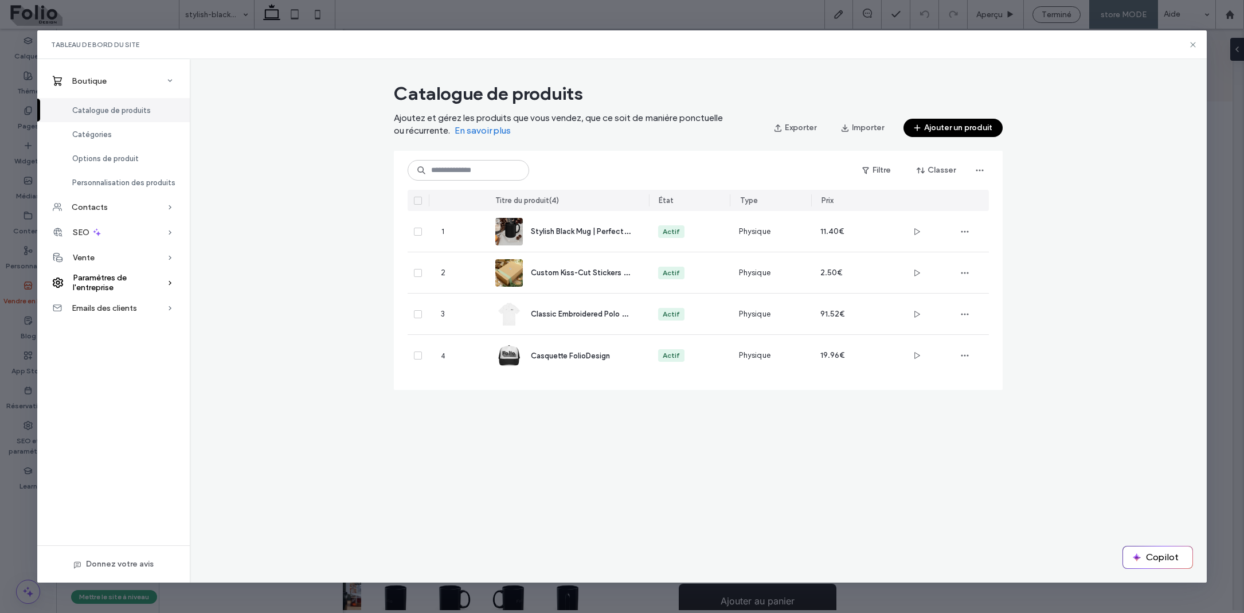
click at [116, 280] on span "Paramètres de l'entreprise" at bounding box center [120, 282] width 94 height 19
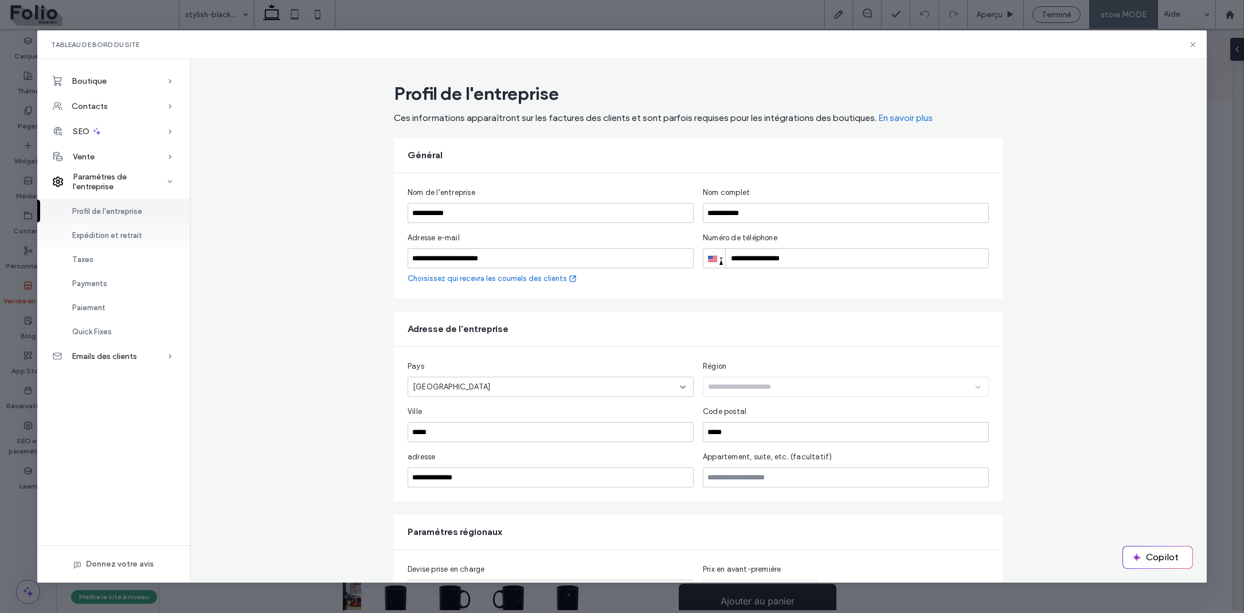
click at [115, 238] on span "Expédition et retrait" at bounding box center [107, 235] width 70 height 9
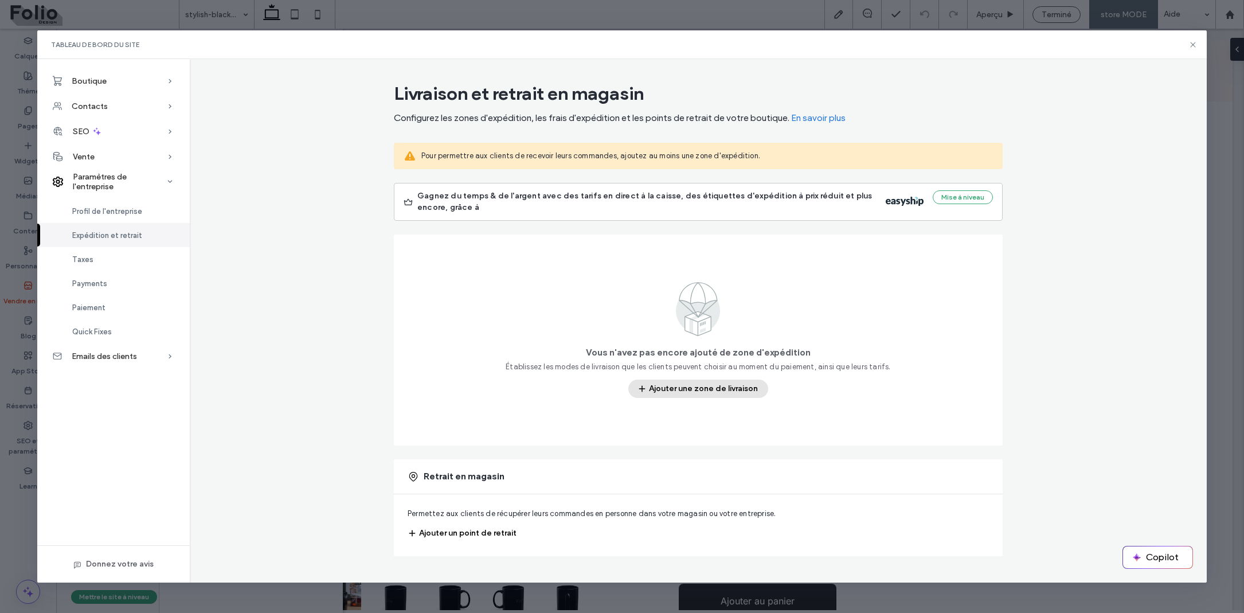
click at [684, 388] on button "Ajouter une zone de livraison" at bounding box center [699, 389] width 140 height 18
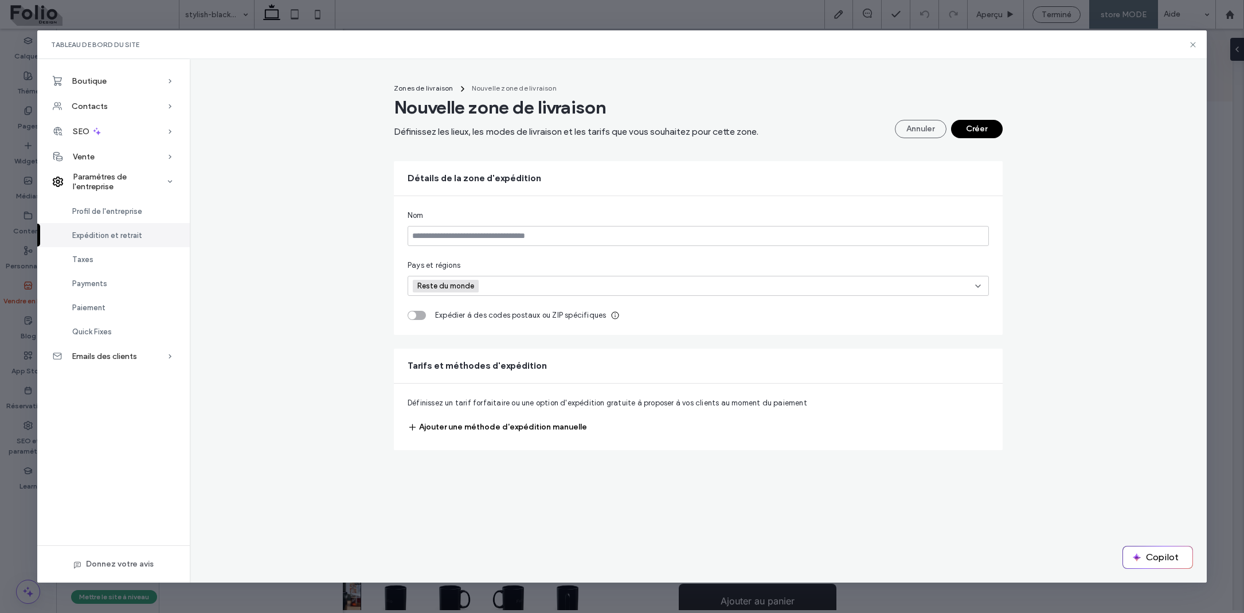
click at [519, 427] on button "Ajouter une méthode d'expédition manuelle" at bounding box center [497, 427] width 179 height 18
type input "*********"
click at [981, 283] on icon at bounding box center [978, 286] width 9 height 9
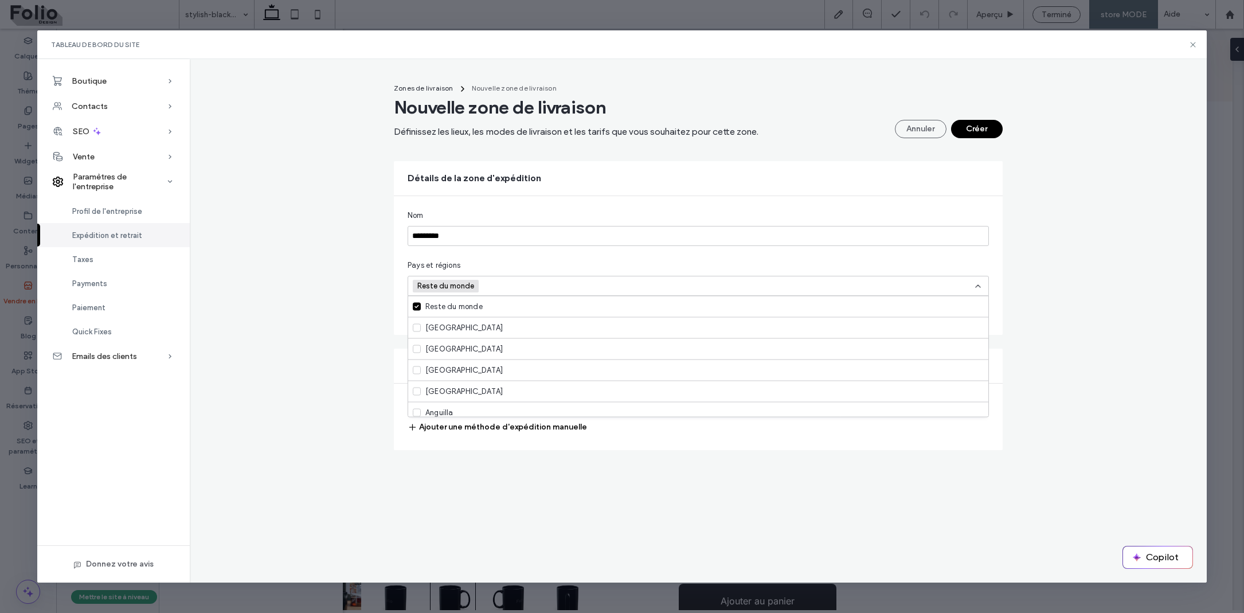
click at [420, 305] on span at bounding box center [417, 307] width 8 height 8
click at [417, 305] on span at bounding box center [417, 307] width 8 height 8
click at [416, 305] on span at bounding box center [417, 307] width 8 height 8
click at [448, 288] on span "Reste du monde" at bounding box center [446, 286] width 59 height 9
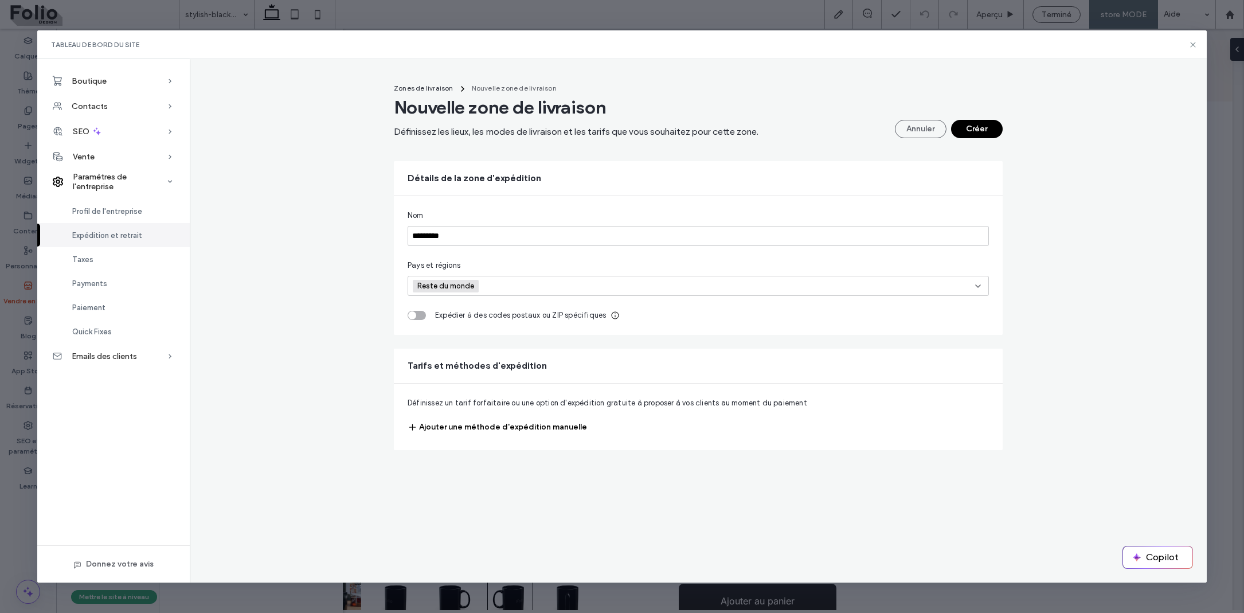
click at [422, 316] on div "toggle" at bounding box center [417, 315] width 18 height 9
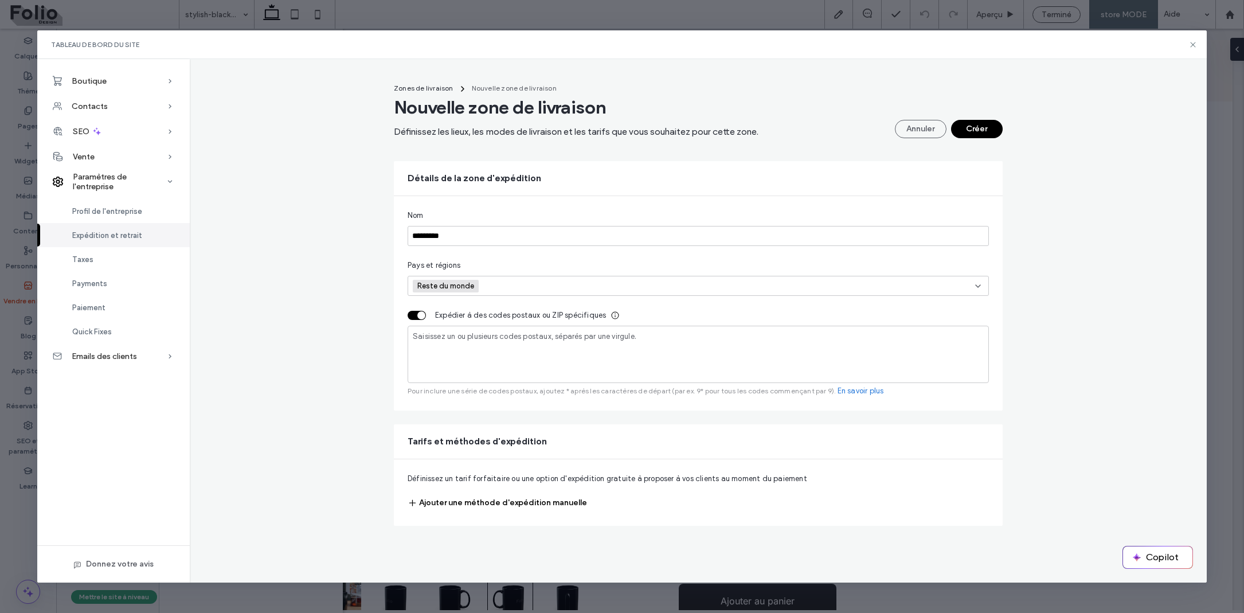
click at [413, 316] on div "toggle" at bounding box center [417, 315] width 18 height 9
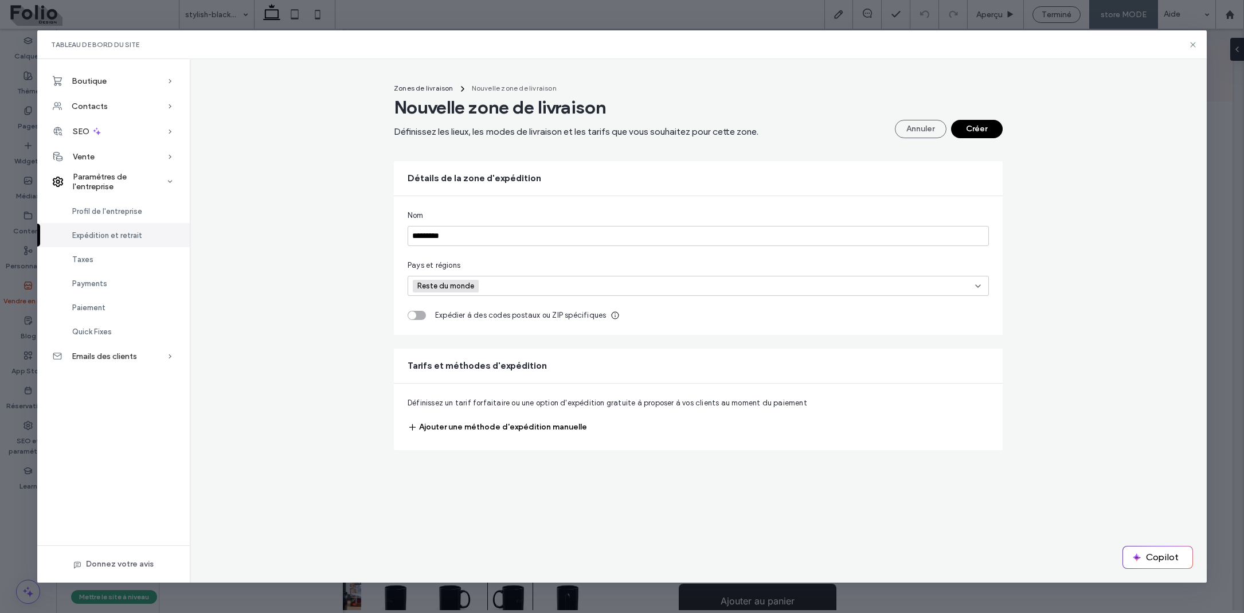
click at [468, 431] on button "Ajouter une méthode d'expédition manuelle" at bounding box center [497, 427] width 179 height 18
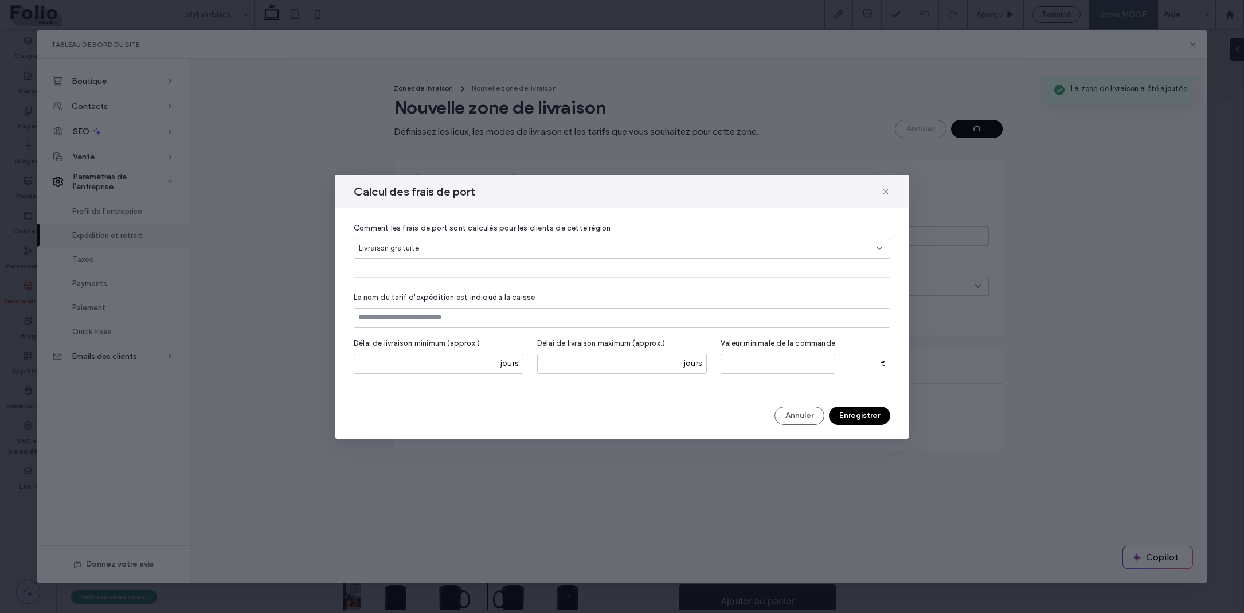
click at [468, 427] on div "Calcul des frais de port Comment les frais de port sont calculés pour les clien…" at bounding box center [621, 307] width 573 height 264
click at [543, 249] on div "Livraison gratuite" at bounding box center [618, 248] width 518 height 11
click at [506, 292] on div "Forfait" at bounding box center [622, 288] width 536 height 20
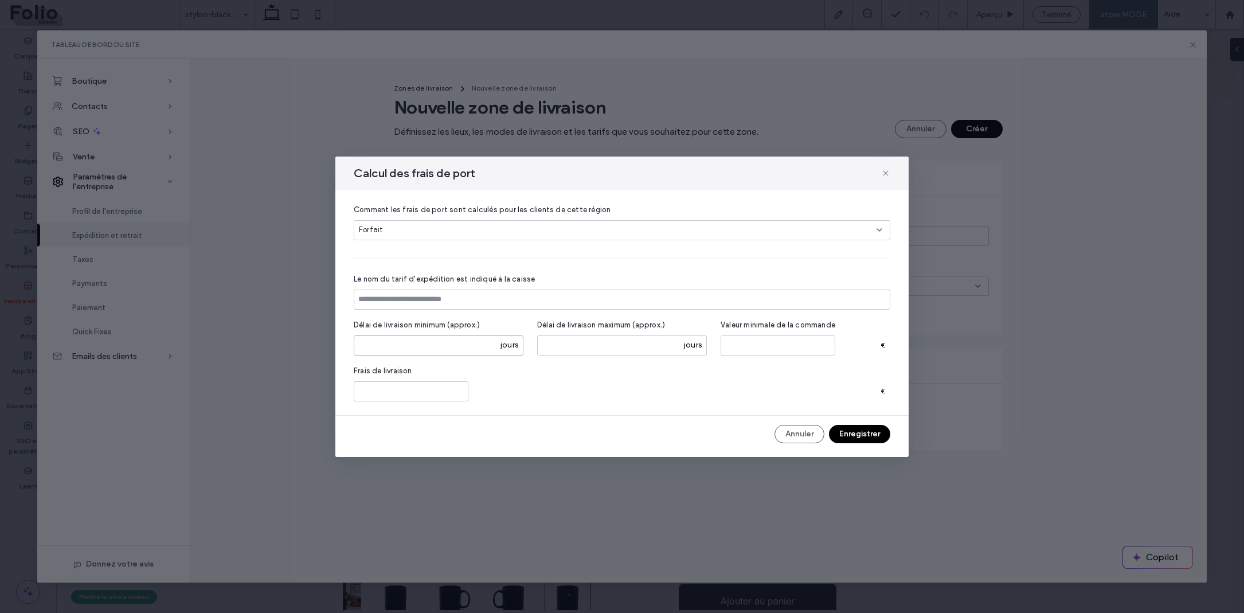
click at [456, 347] on input "number" at bounding box center [439, 345] width 170 height 20
type input "**"
click at [620, 342] on input "number" at bounding box center [622, 345] width 170 height 20
type input "*"
type input "**"
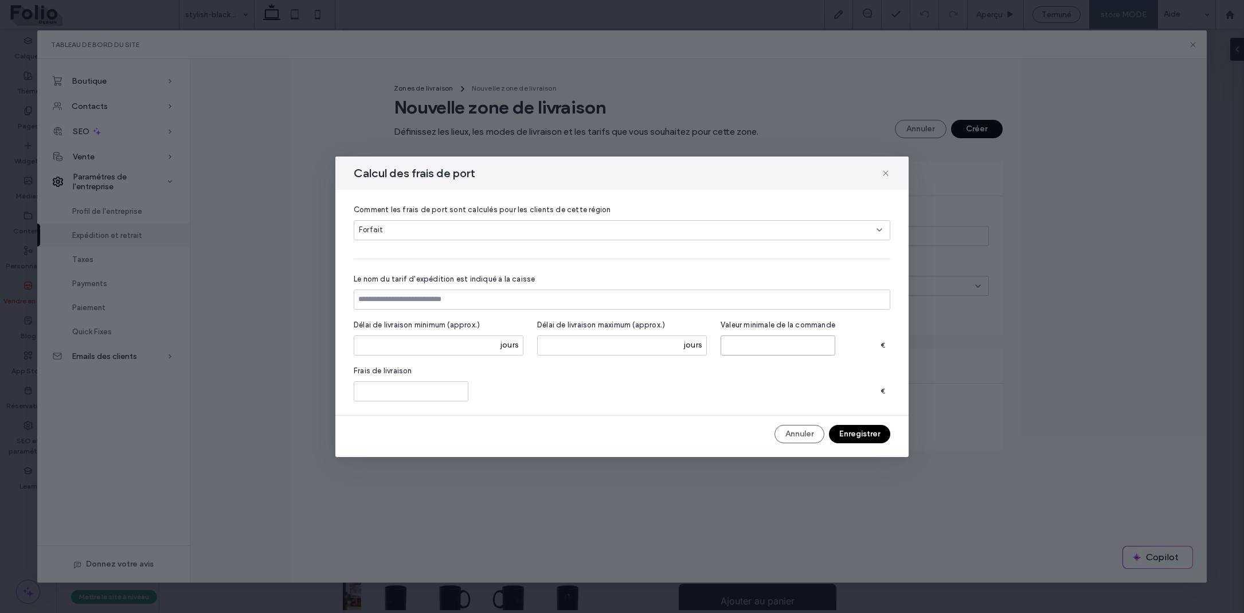
click at [773, 345] on input "number" at bounding box center [778, 345] width 115 height 20
click at [384, 396] on input "*" at bounding box center [411, 391] width 115 height 20
type input "*"
click at [567, 361] on div "Comment les frais de port sont calculés pour les clients de cette région Forfai…" at bounding box center [622, 303] width 537 height 198
click at [848, 434] on button "Enregistrer" at bounding box center [859, 434] width 61 height 18
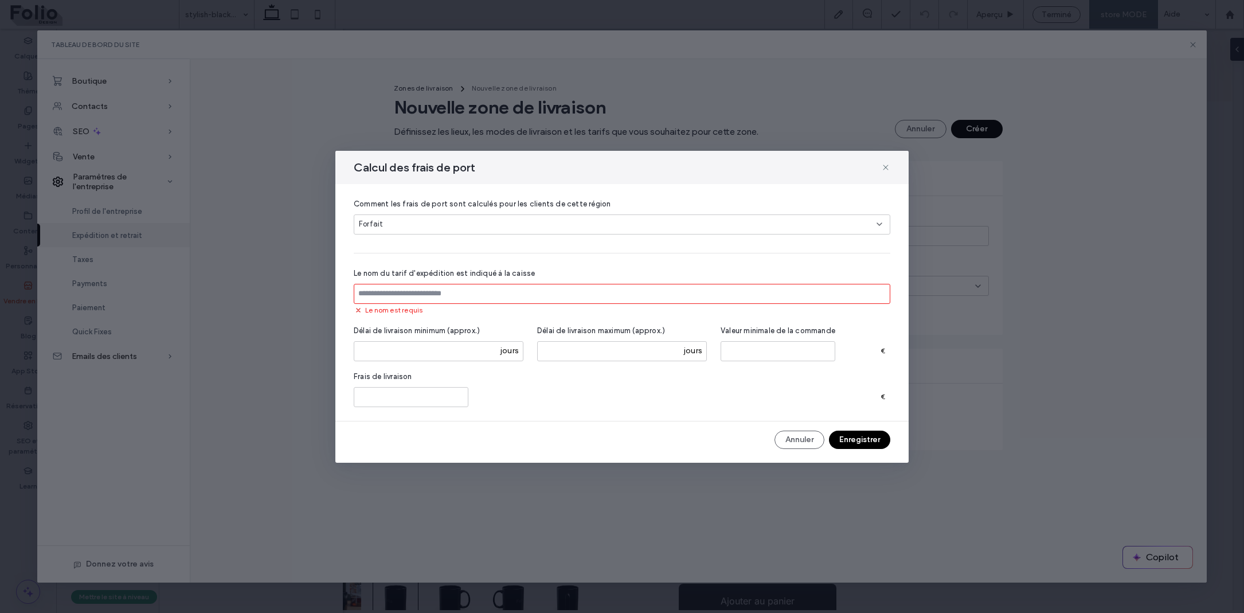
click at [567, 291] on input at bounding box center [622, 294] width 537 height 20
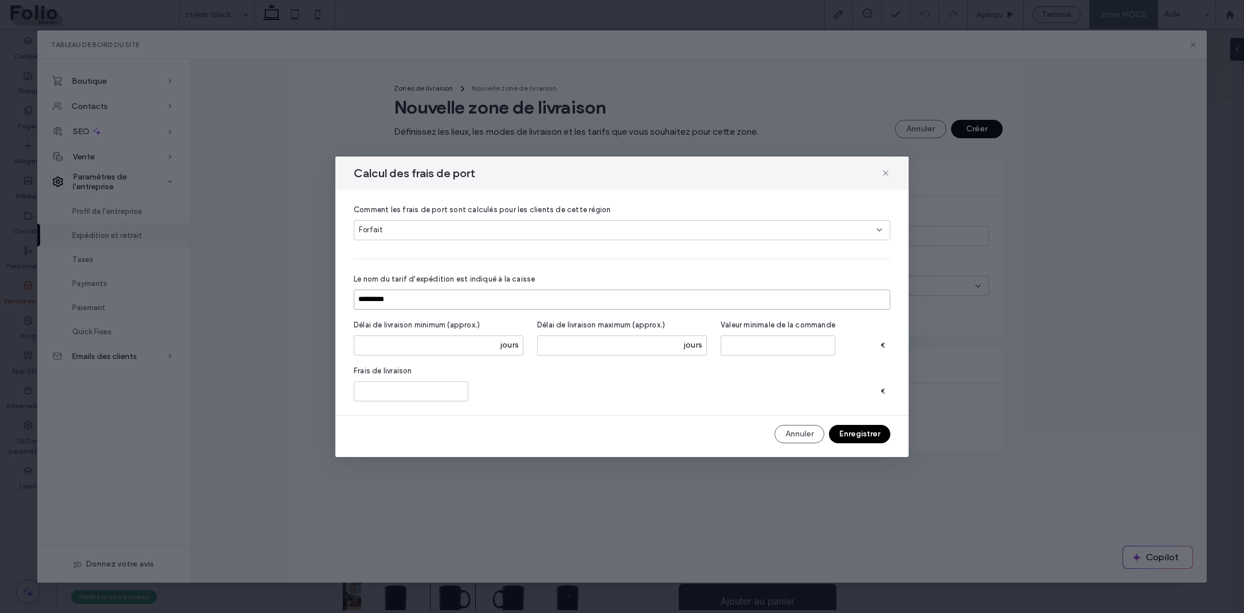
type input "*********"
click at [859, 431] on button "Enregistrer" at bounding box center [859, 434] width 61 height 18
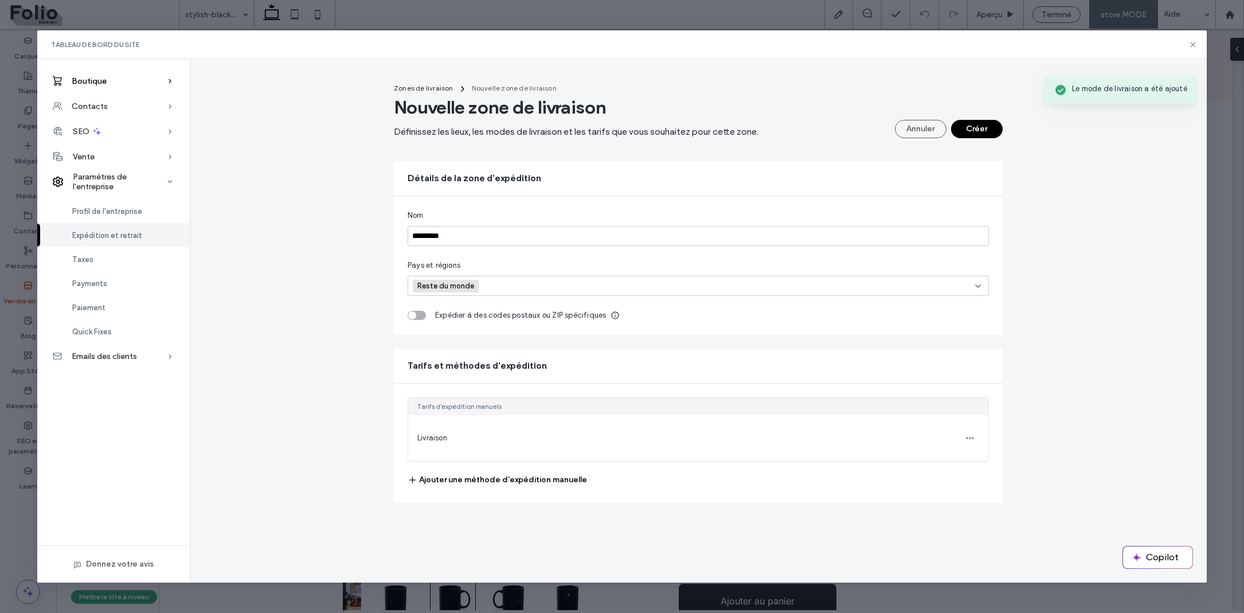
click at [113, 79] on div "Boutique" at bounding box center [113, 80] width 153 height 25
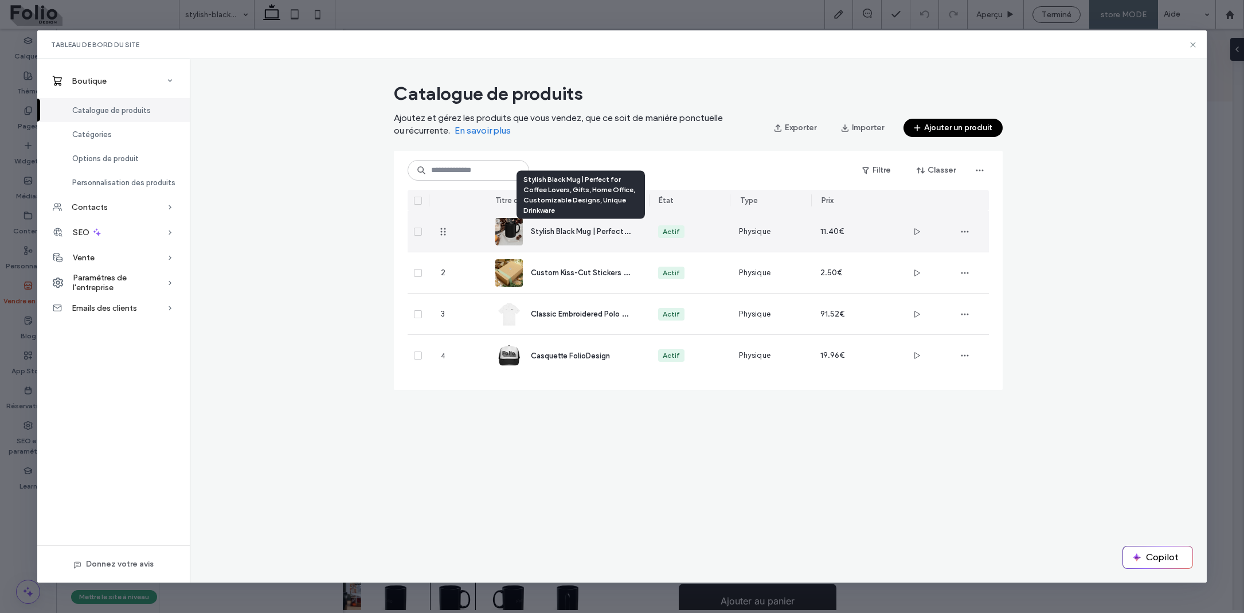
click at [586, 230] on span "Stylish Black Mug | Perfect for Coffee Lovers, Gifts, Home Office, Customizable…" at bounding box center [715, 230] width 368 height 11
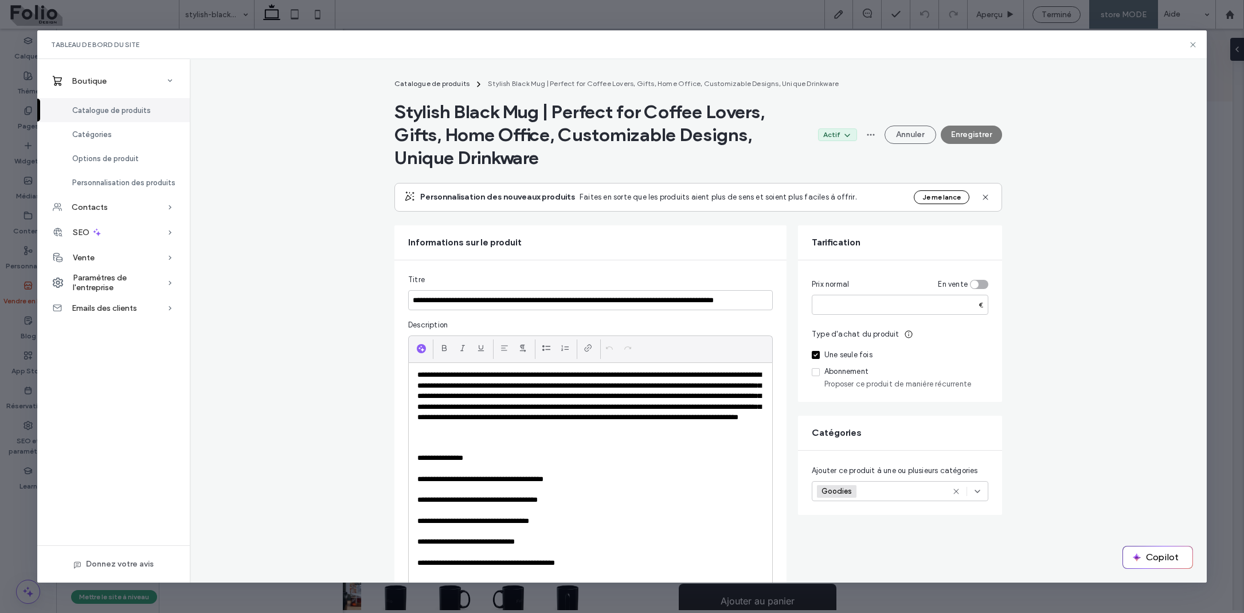
click at [985, 139] on section "Annuler Enregistrer" at bounding box center [932, 135] width 140 height 18
click at [1193, 46] on icon at bounding box center [1193, 44] width 9 height 9
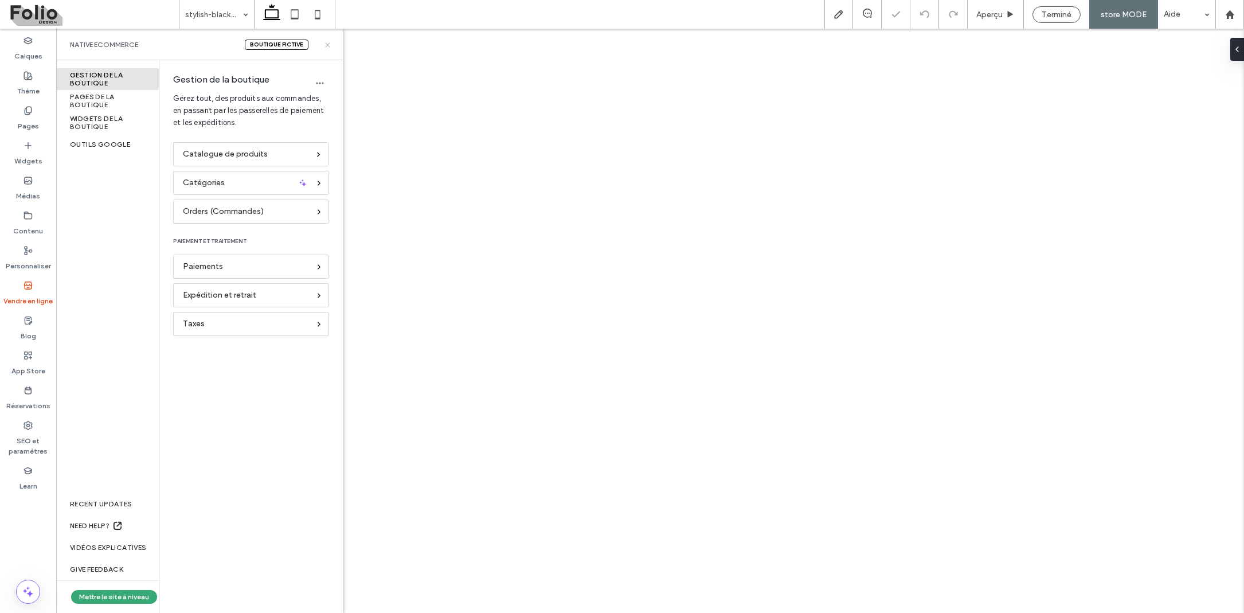
click at [326, 45] on icon at bounding box center [327, 45] width 9 height 9
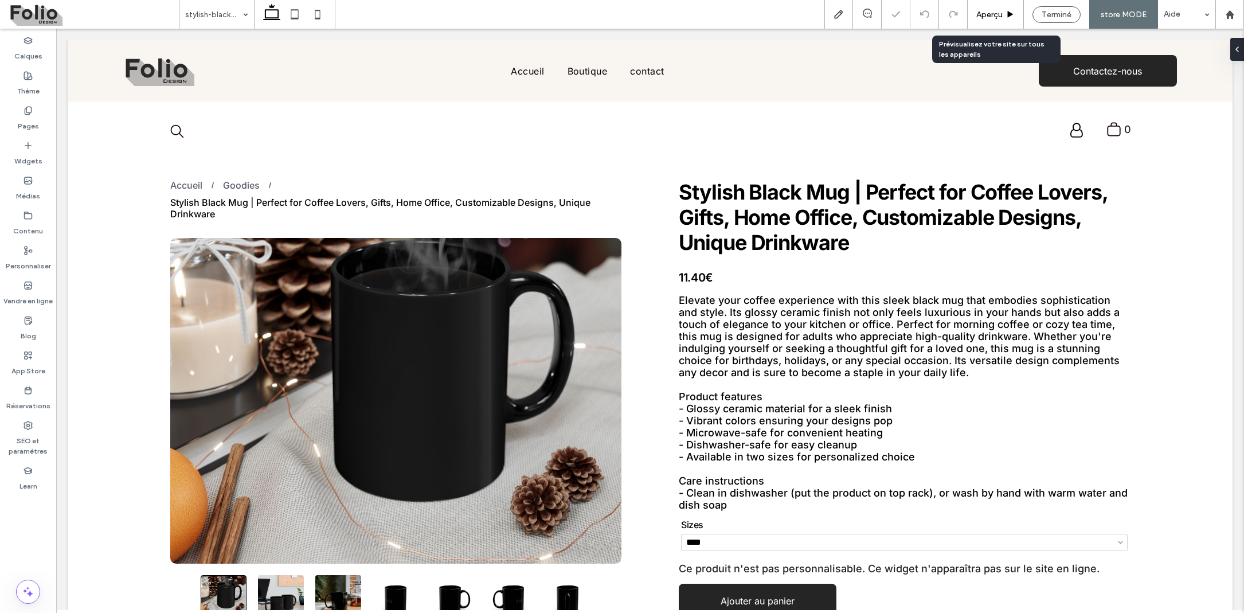
click at [987, 11] on span "Aperçu" at bounding box center [990, 15] width 26 height 10
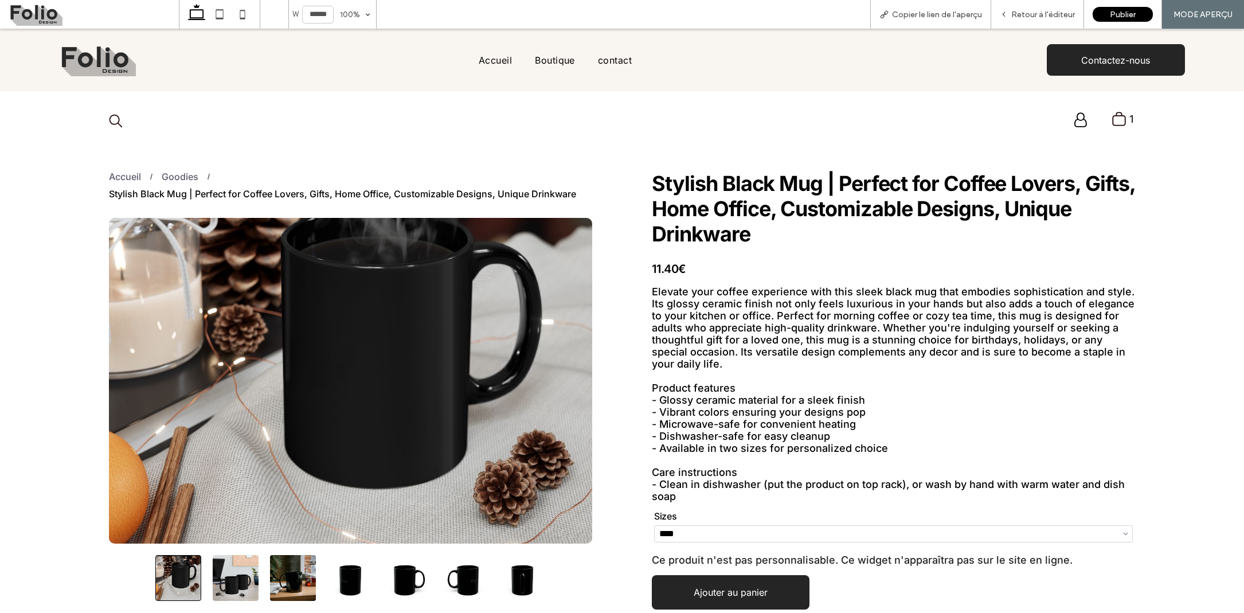
click at [1119, 120] on icon ".st0-undefined{fill-rule:evenodd;clip-rule:evenodd;}" at bounding box center [1119, 118] width 15 height 15
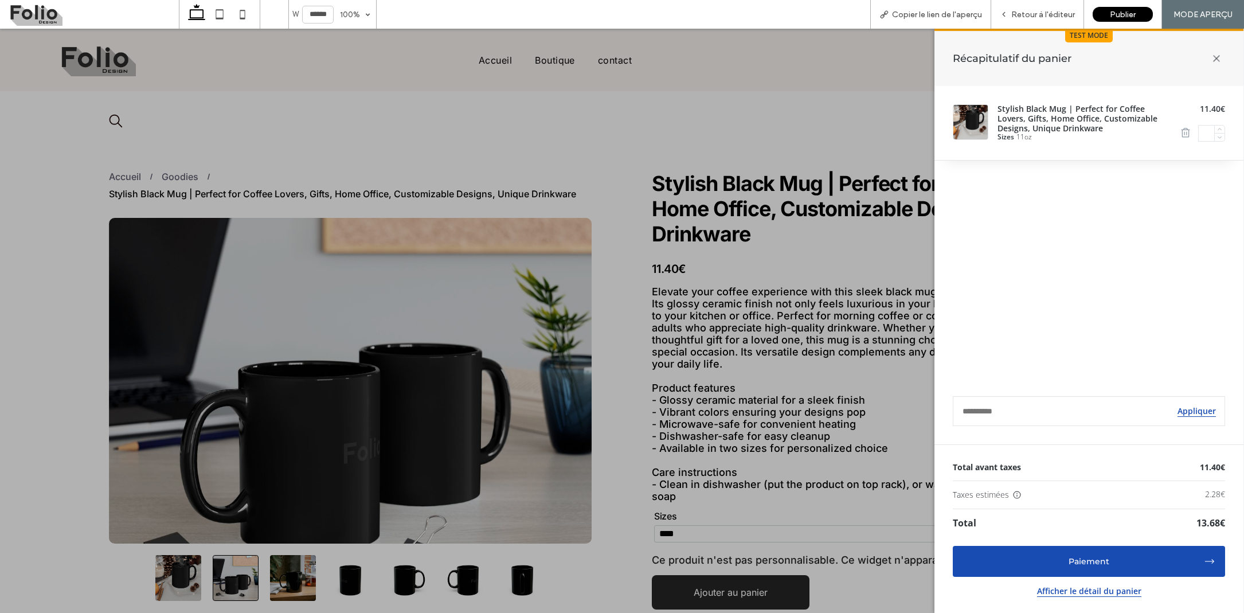
click at [1176, 135] on div "Stylish Black Mug | Perfect for Coffee Lovers, Gifts, Home Office, Customizable…" at bounding box center [1089, 123] width 309 height 74
click at [1182, 133] on icon "Remove item" at bounding box center [1186, 133] width 8 height 7
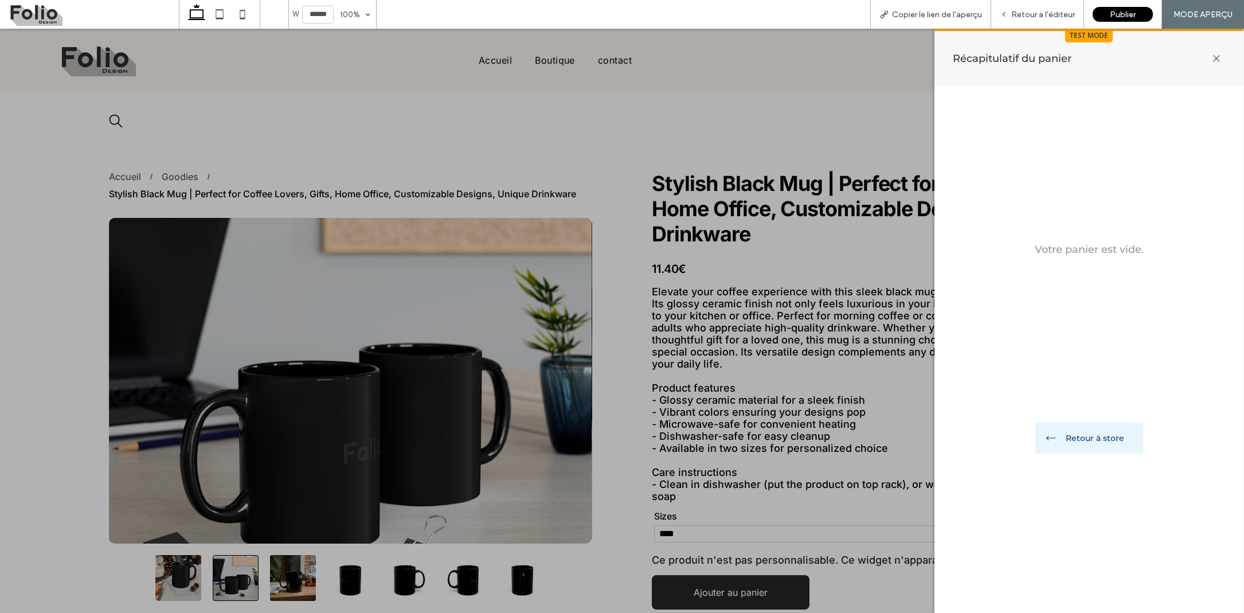
click at [1219, 60] on icon at bounding box center [1217, 58] width 24 height 24
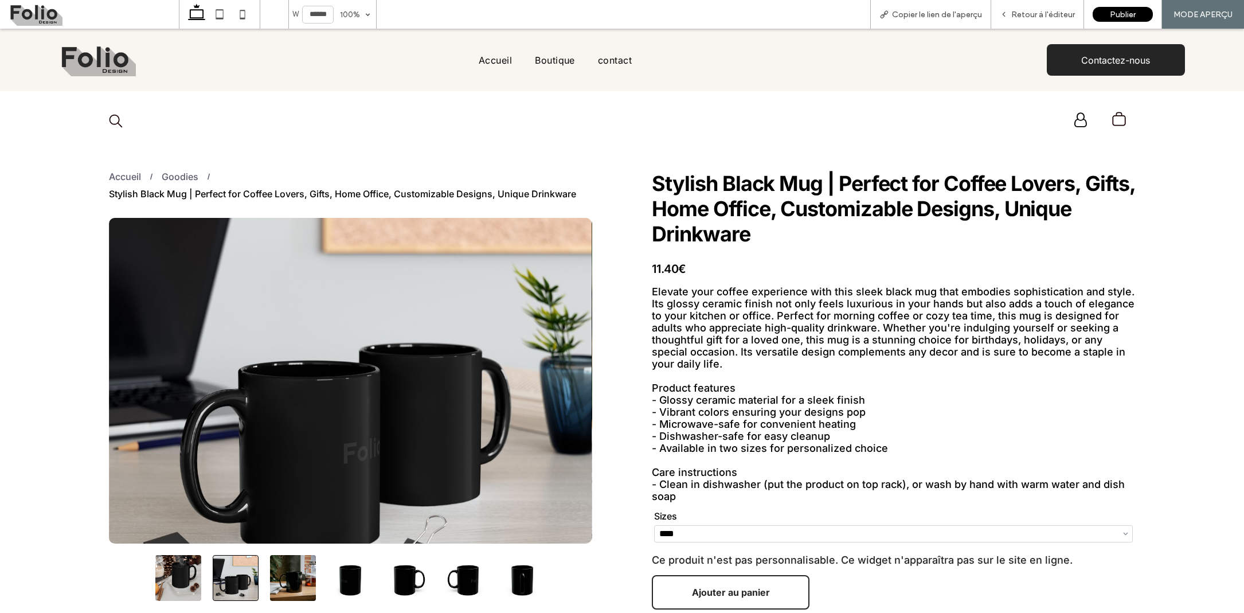
click at [735, 584] on span "Ajouter au panier" at bounding box center [730, 592] width 139 height 23
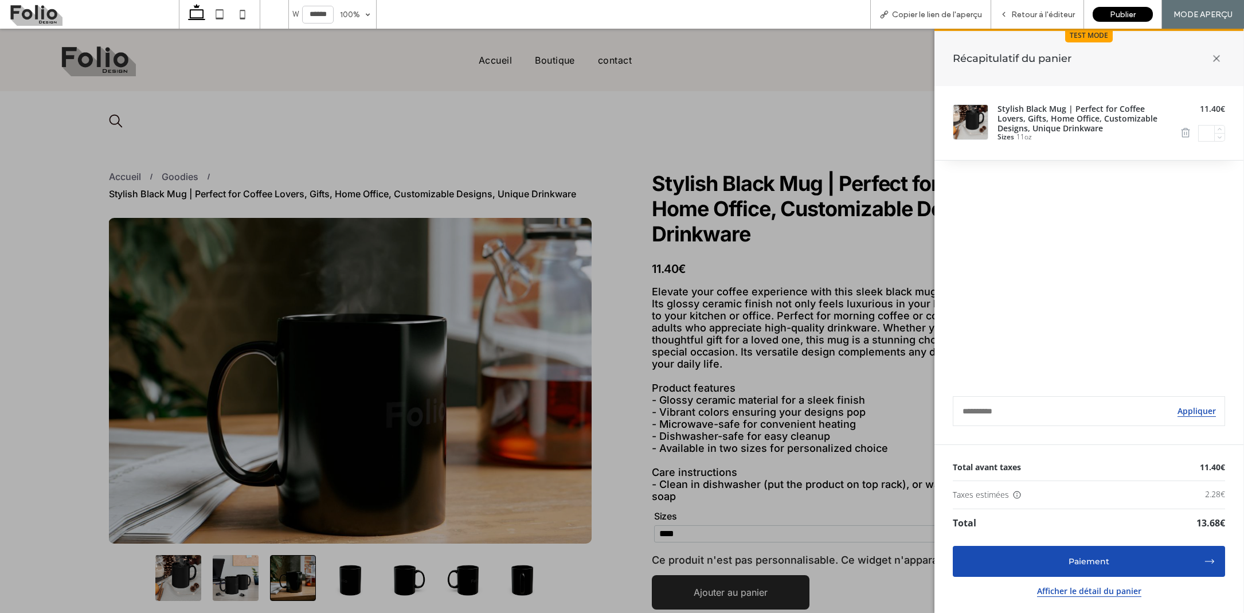
click at [1124, 592] on button "Afficher le détail du panier" at bounding box center [1089, 591] width 104 height 11
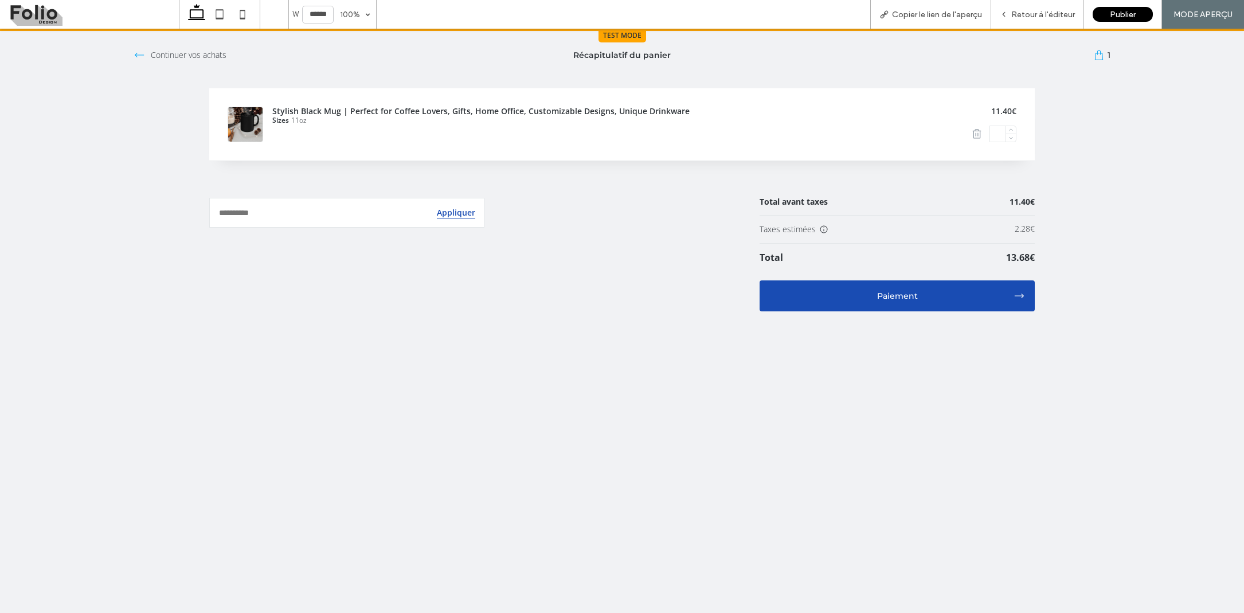
click at [842, 299] on div "Paiement" at bounding box center [897, 296] width 233 height 8
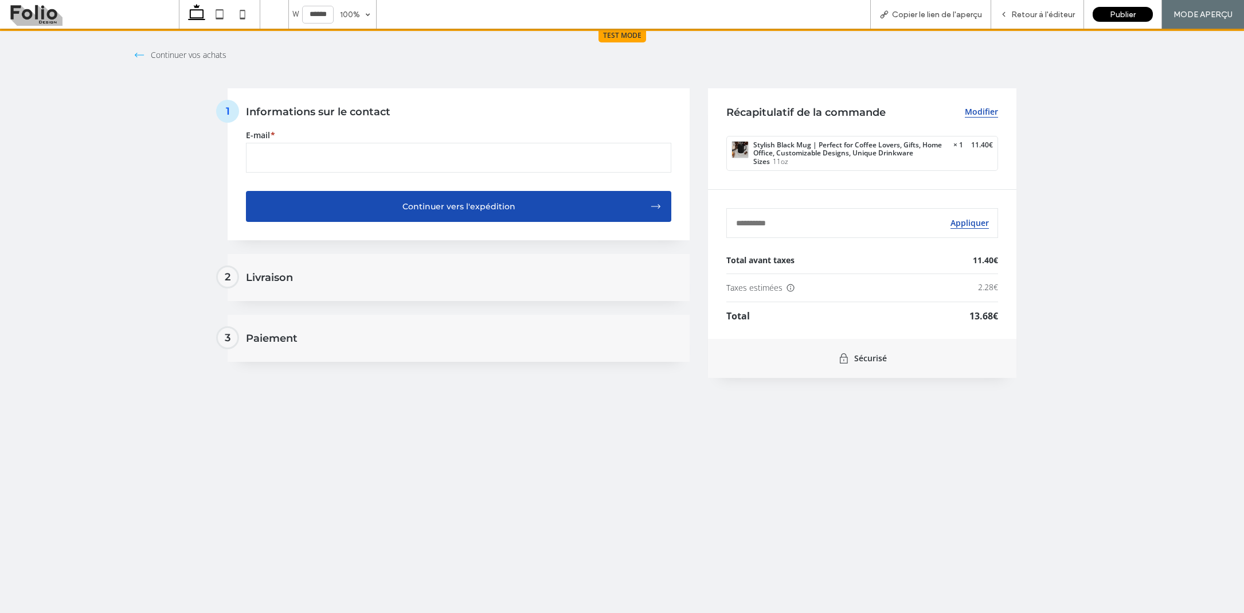
click at [473, 158] on input "E-mail *" at bounding box center [459, 158] width 426 height 30
type input "**"
type input "**********"
click at [316, 283] on div "2 Livraison" at bounding box center [459, 277] width 462 height 47
click at [380, 212] on button "Continuer vers l'expédition" at bounding box center [459, 206] width 426 height 31
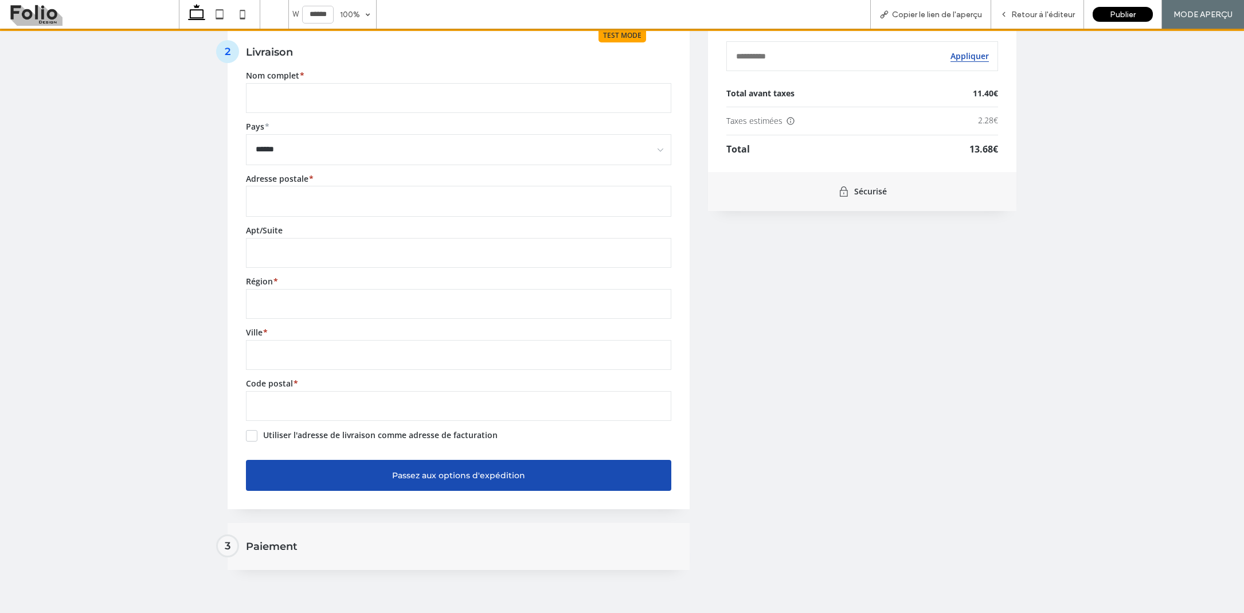
scroll to position [166, 0]
click at [304, 472] on div "Passez aux options d'expédition" at bounding box center [458, 476] width 383 height 8
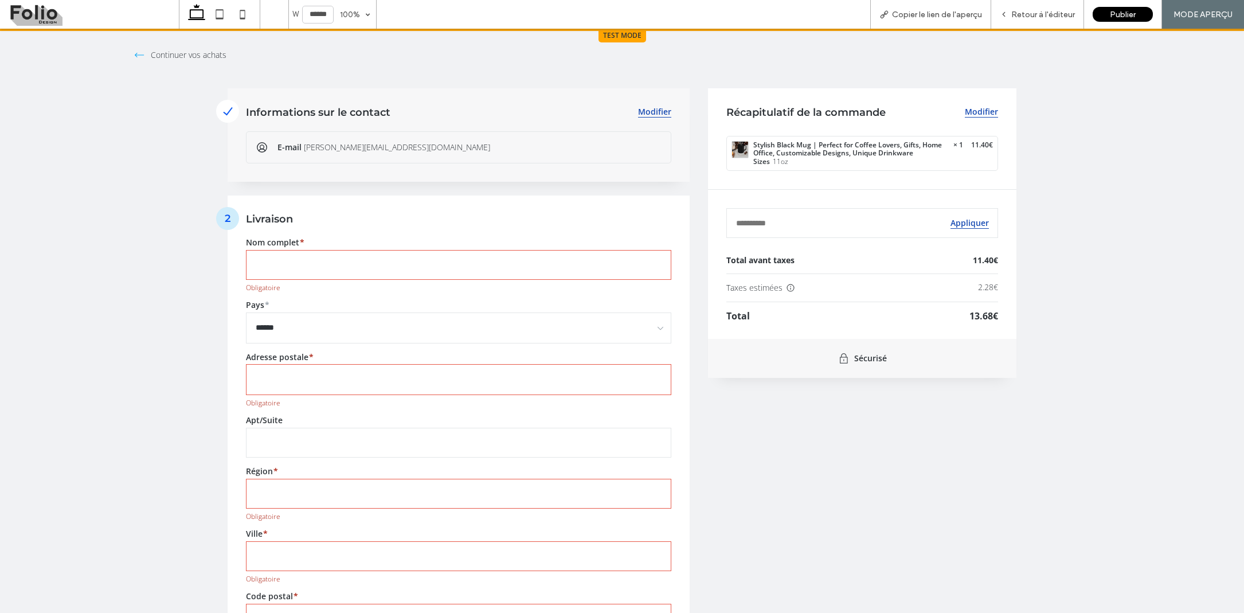
scroll to position [0, 0]
type input "*********"
click at [192, 303] on div "TEST MODE Continuer vos achats Informations sur le contact Modifier E-mail [EMA…" at bounding box center [622, 321] width 1244 height 584
type input "*"
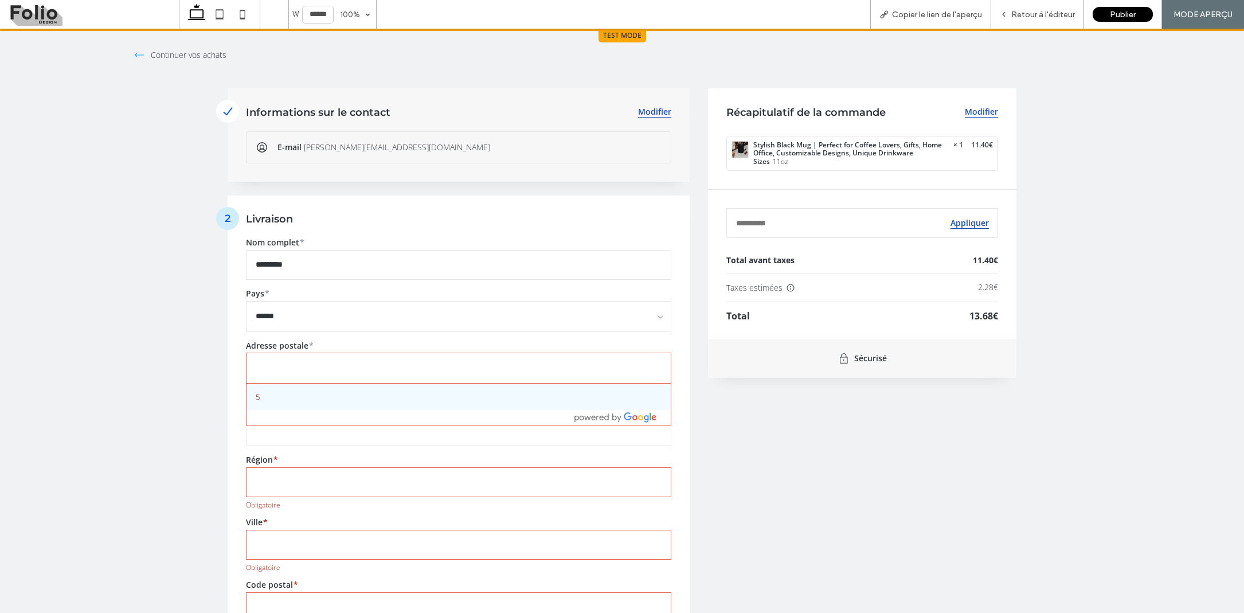
type input "**********"
type input "*****"
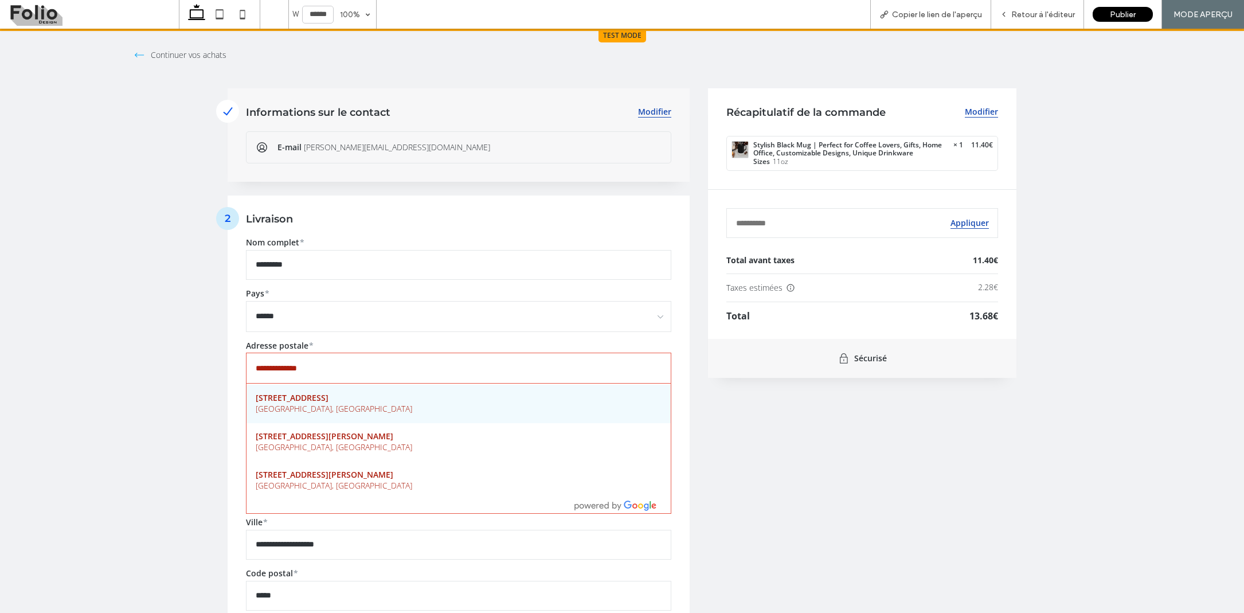
scroll to position [63, 0]
click at [81, 430] on div "TEST MODE Continuer vos achats Informations sur le contact Modifier E-mail [EMA…" at bounding box center [622, 321] width 1244 height 584
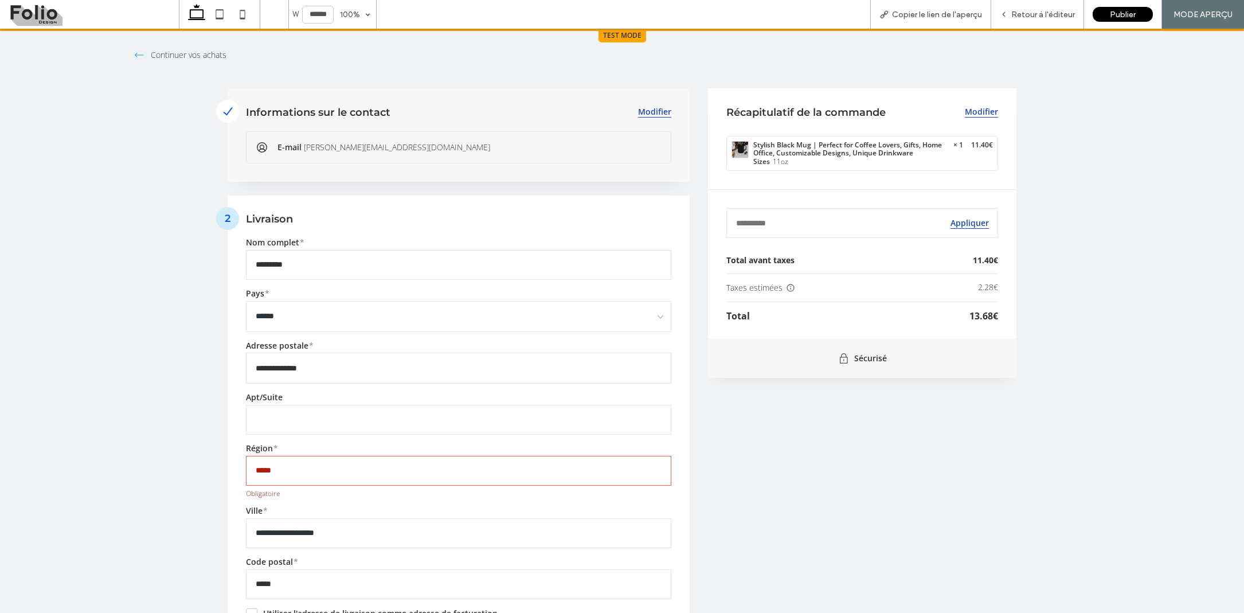
type input "*****"
click at [157, 420] on div "TEST MODE Continuer vos achats Informations sur le contact Modifier E-mail [EMA…" at bounding box center [622, 321] width 1244 height 584
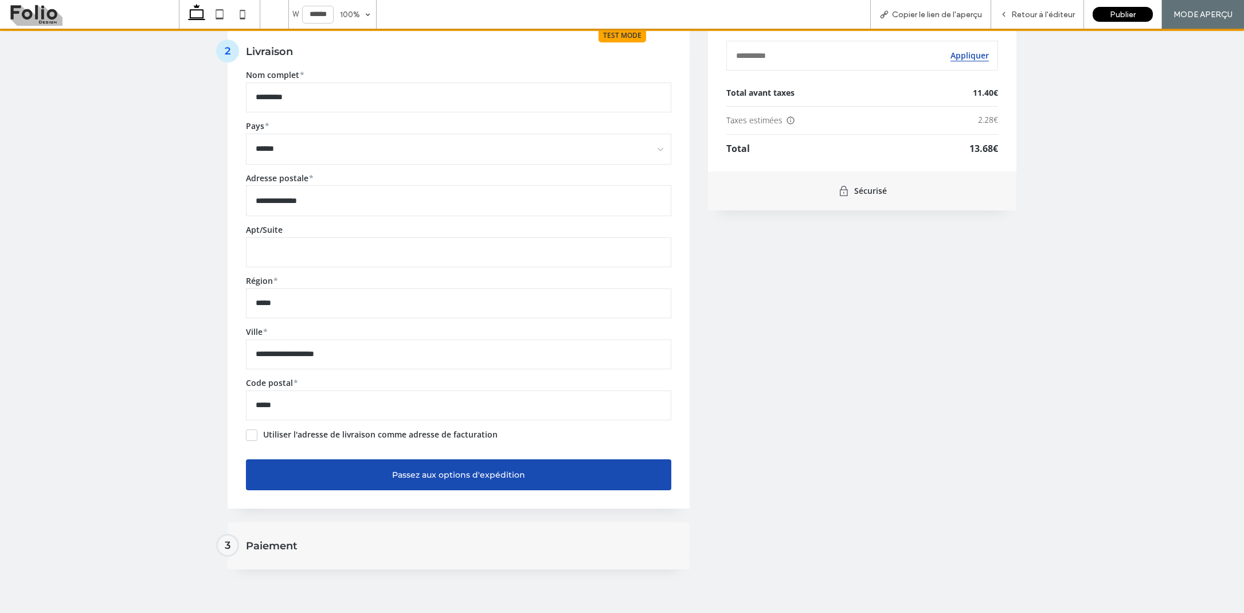
scroll to position [166, 0]
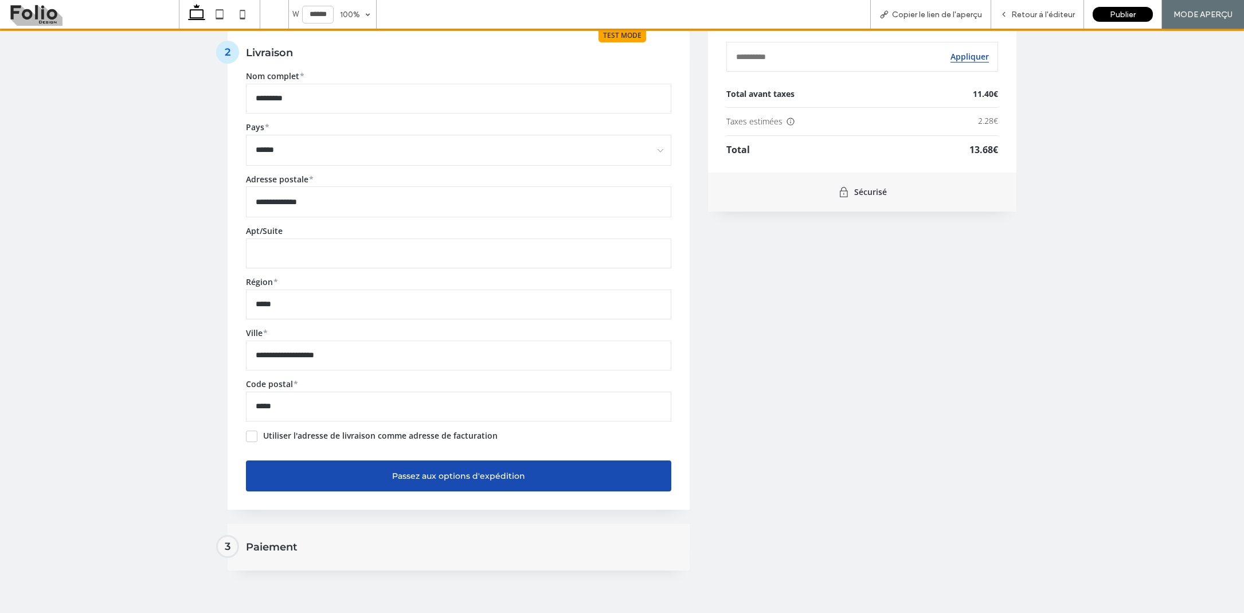
click at [311, 475] on div "Passez aux options d'expédition" at bounding box center [458, 476] width 383 height 8
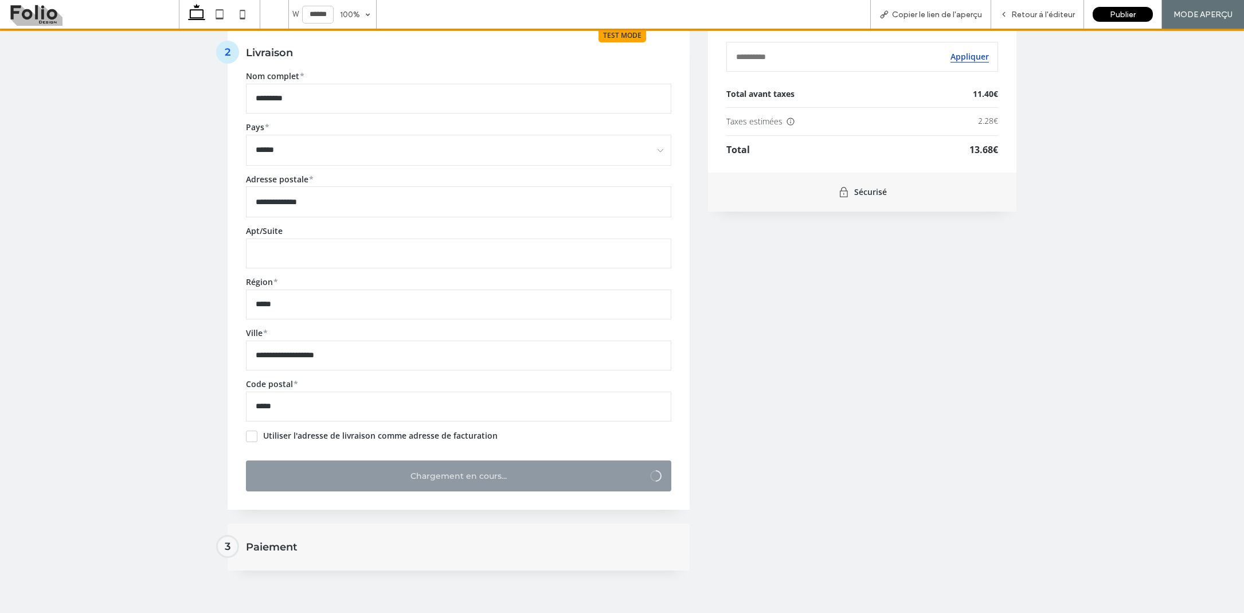
scroll to position [0, 0]
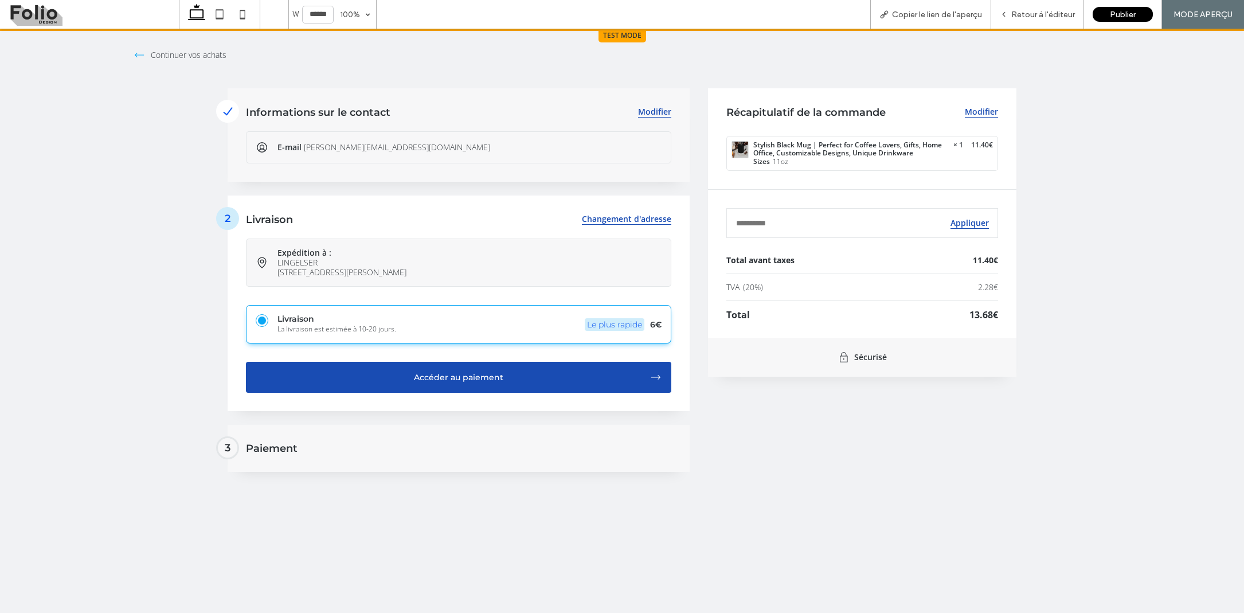
click at [358, 383] on button "Accéder au paiement" at bounding box center [459, 377] width 426 height 31
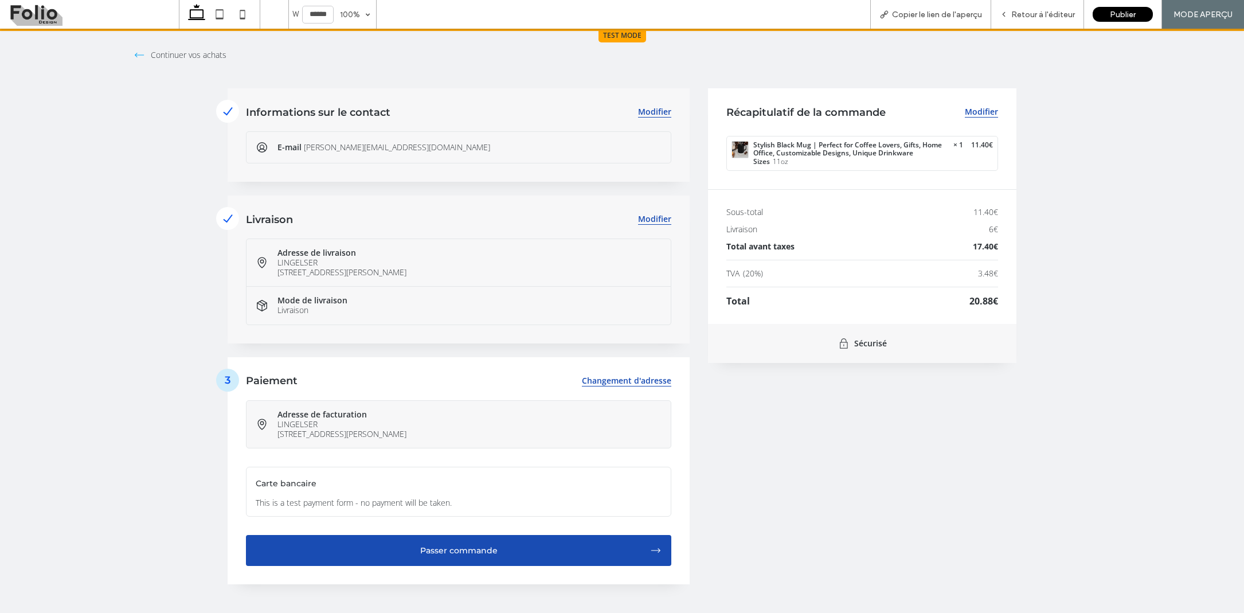
click at [182, 52] on span "Continuer vos achats" at bounding box center [189, 54] width 76 height 11
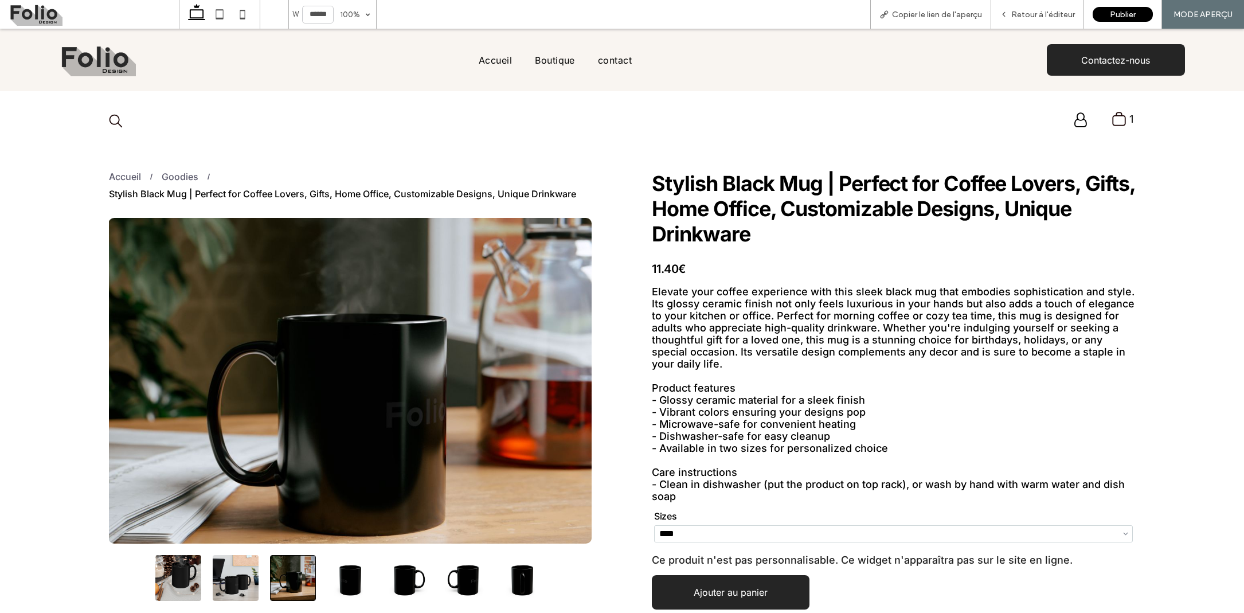
click at [352, 583] on button "go to slide 4" at bounding box center [350, 578] width 46 height 46
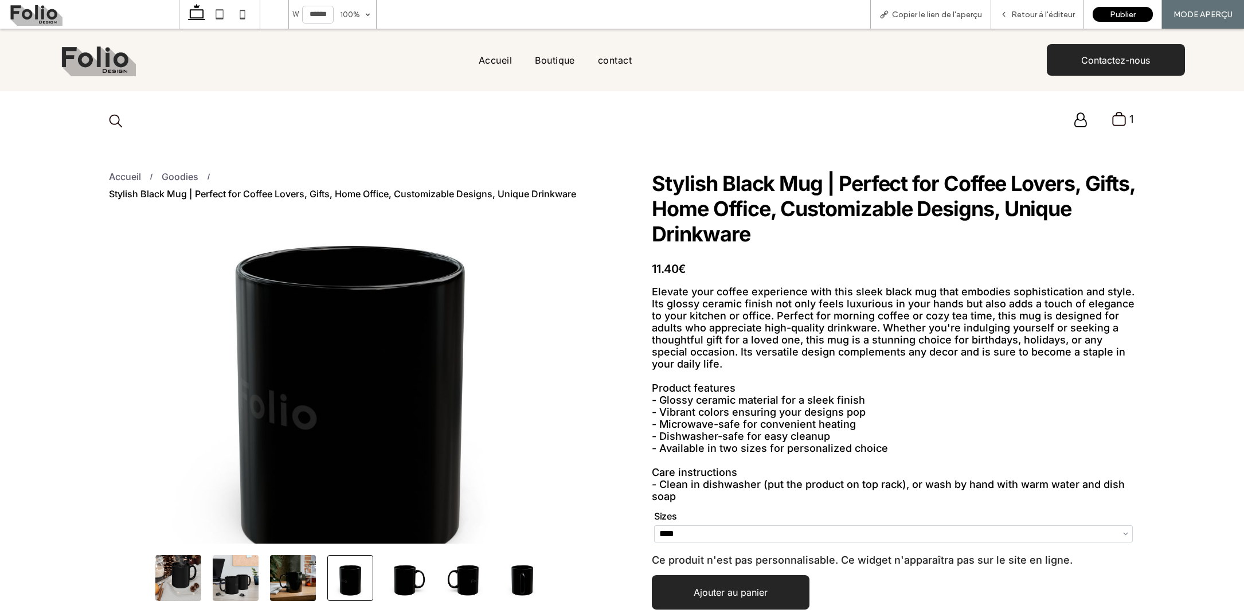
click at [463, 577] on button "go to slide 6" at bounding box center [465, 578] width 46 height 46
